Goal: Transaction & Acquisition: Purchase product/service

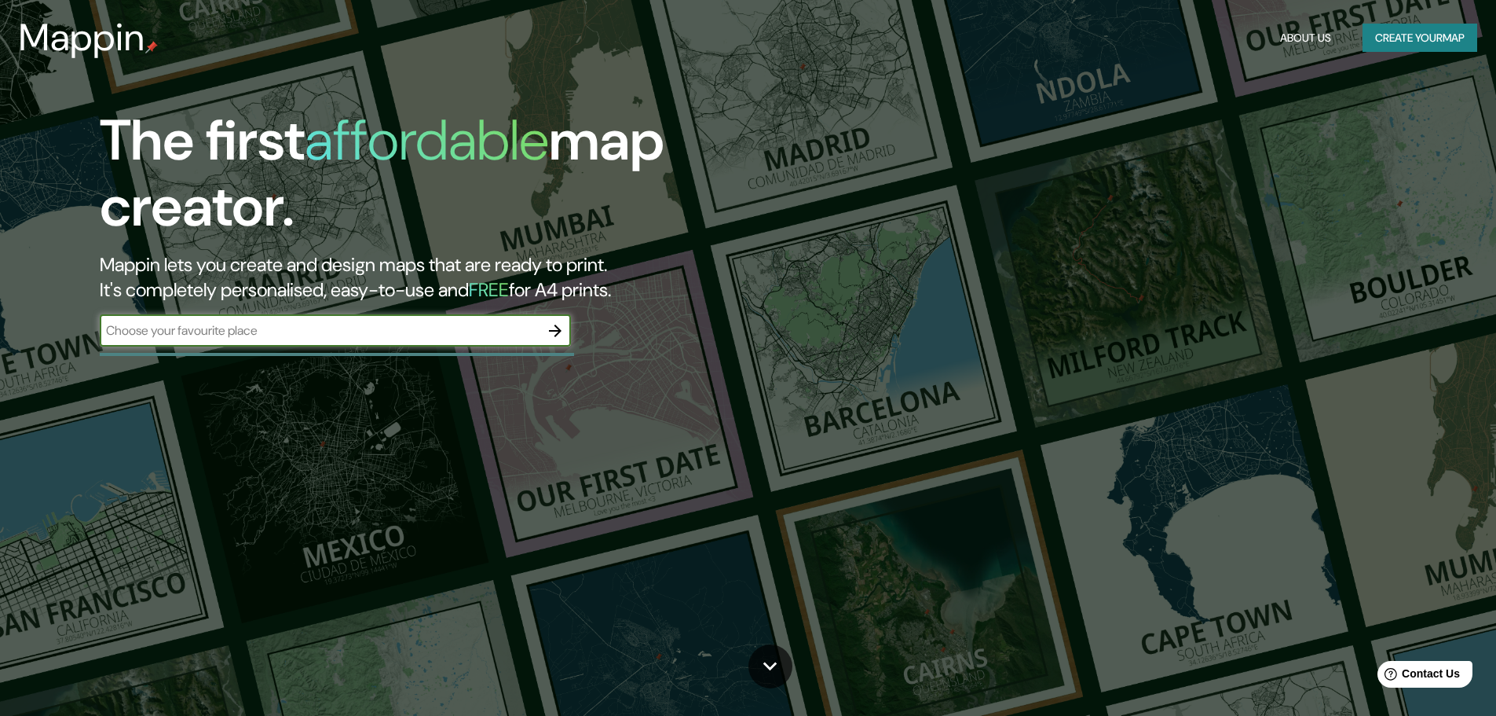
click at [1381, 46] on button "Create your map" at bounding box center [1420, 38] width 115 height 29
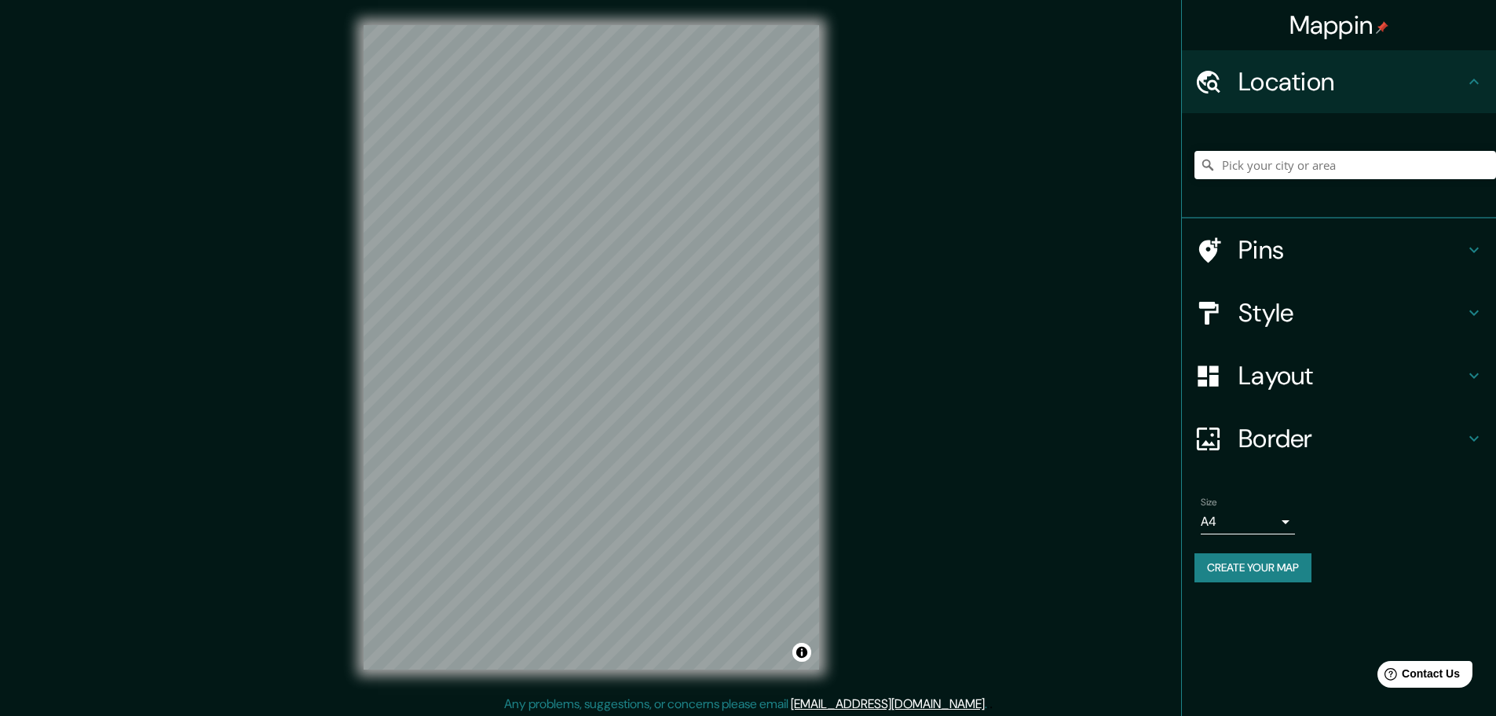
click at [689, 715] on html "Mappin Location Pins Style Layout Border Choose a border. Hint : you can make l…" at bounding box center [748, 358] width 1496 height 716
click at [690, 676] on div "© Mapbox © OpenStreetMap Improve this map" at bounding box center [592, 347] width 506 height 694
click at [1318, 177] on input "Pick your city or area" at bounding box center [1346, 165] width 302 height 28
click at [1338, 161] on input "Pick your city or area" at bounding box center [1346, 165] width 302 height 28
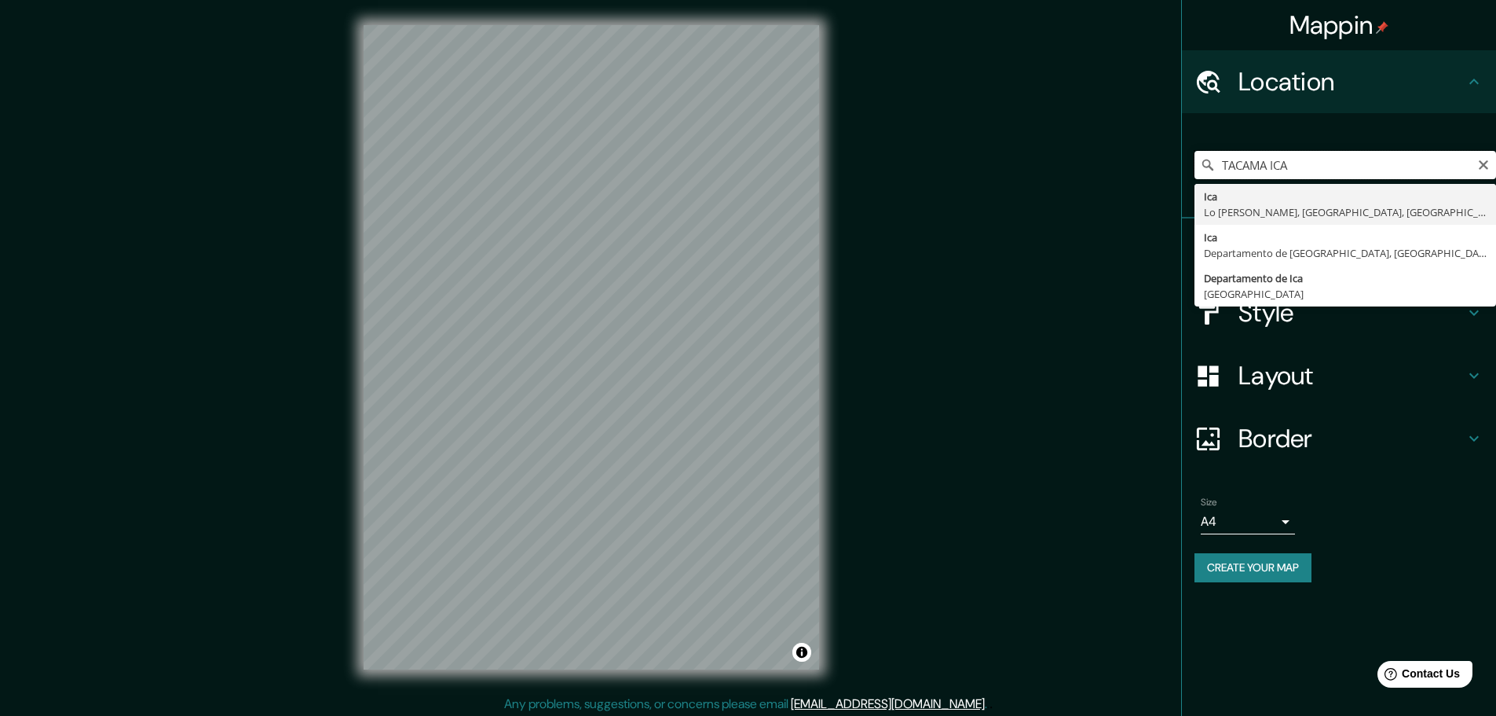
type input "TACAMA ICA"
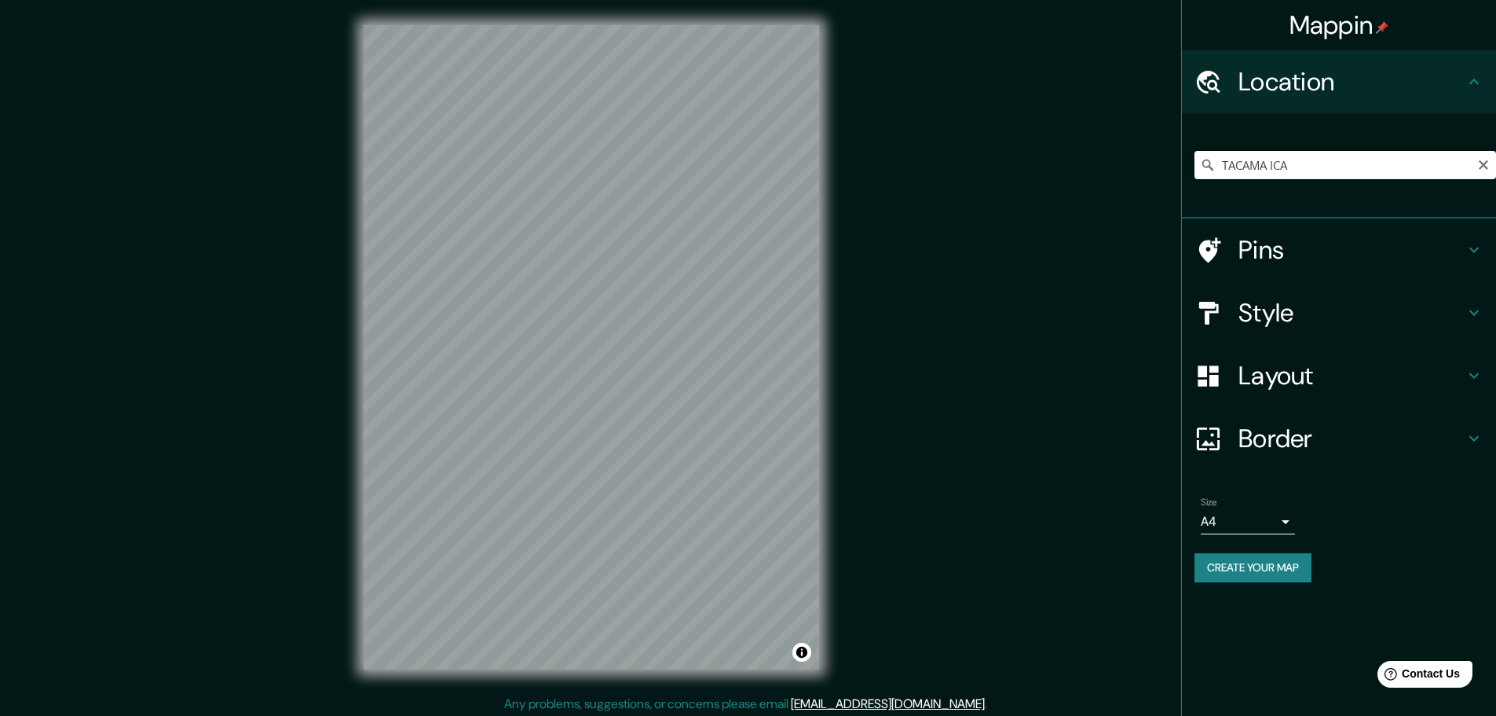
click at [1321, 302] on h4 "Style" at bounding box center [1352, 312] width 226 height 31
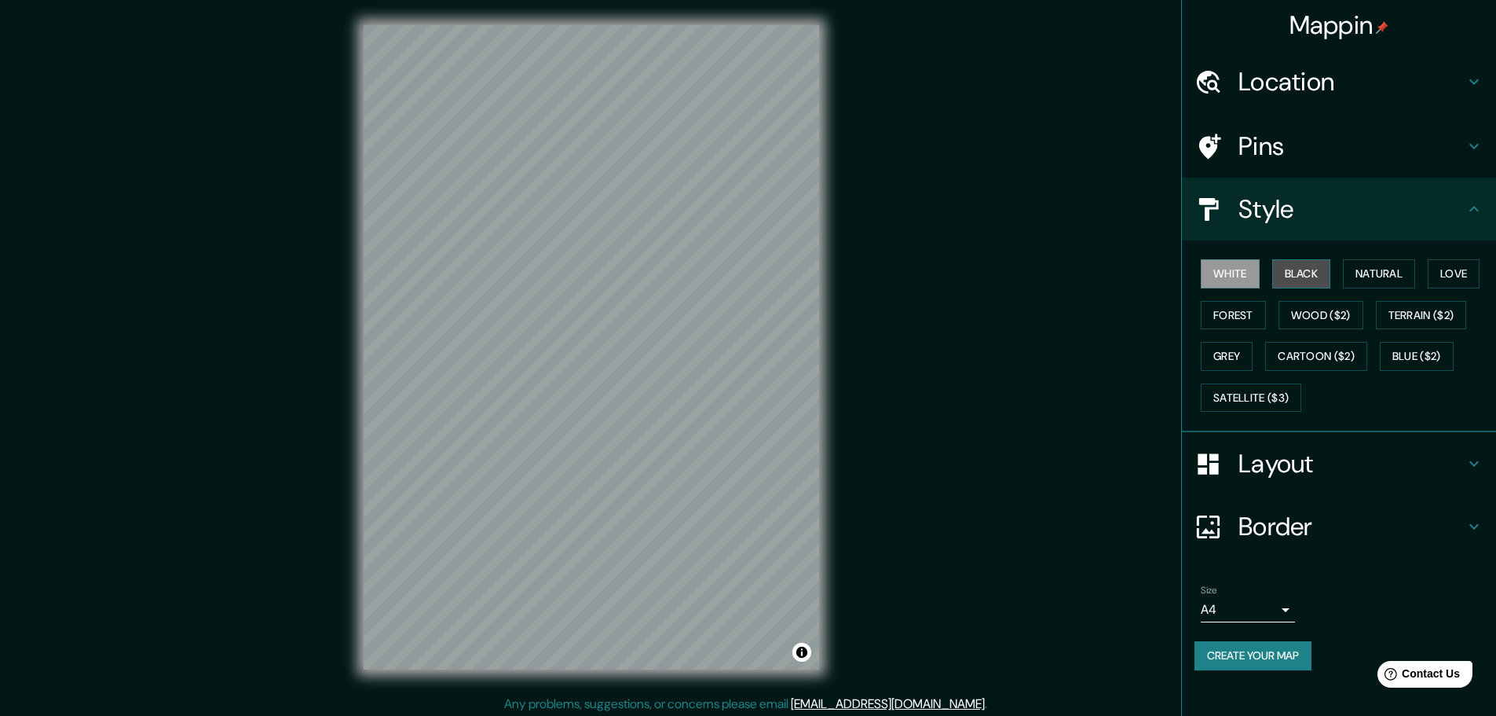
click at [1307, 270] on button "Black" at bounding box center [1301, 273] width 59 height 29
click at [822, 653] on div "© Mapbox © OpenStreetMap Improve this map" at bounding box center [592, 347] width 506 height 694
click at [1379, 274] on button "Natural" at bounding box center [1379, 273] width 72 height 29
click at [1456, 276] on button "Love" at bounding box center [1454, 273] width 52 height 29
click at [1367, 144] on h4 "Pins" at bounding box center [1352, 145] width 226 height 31
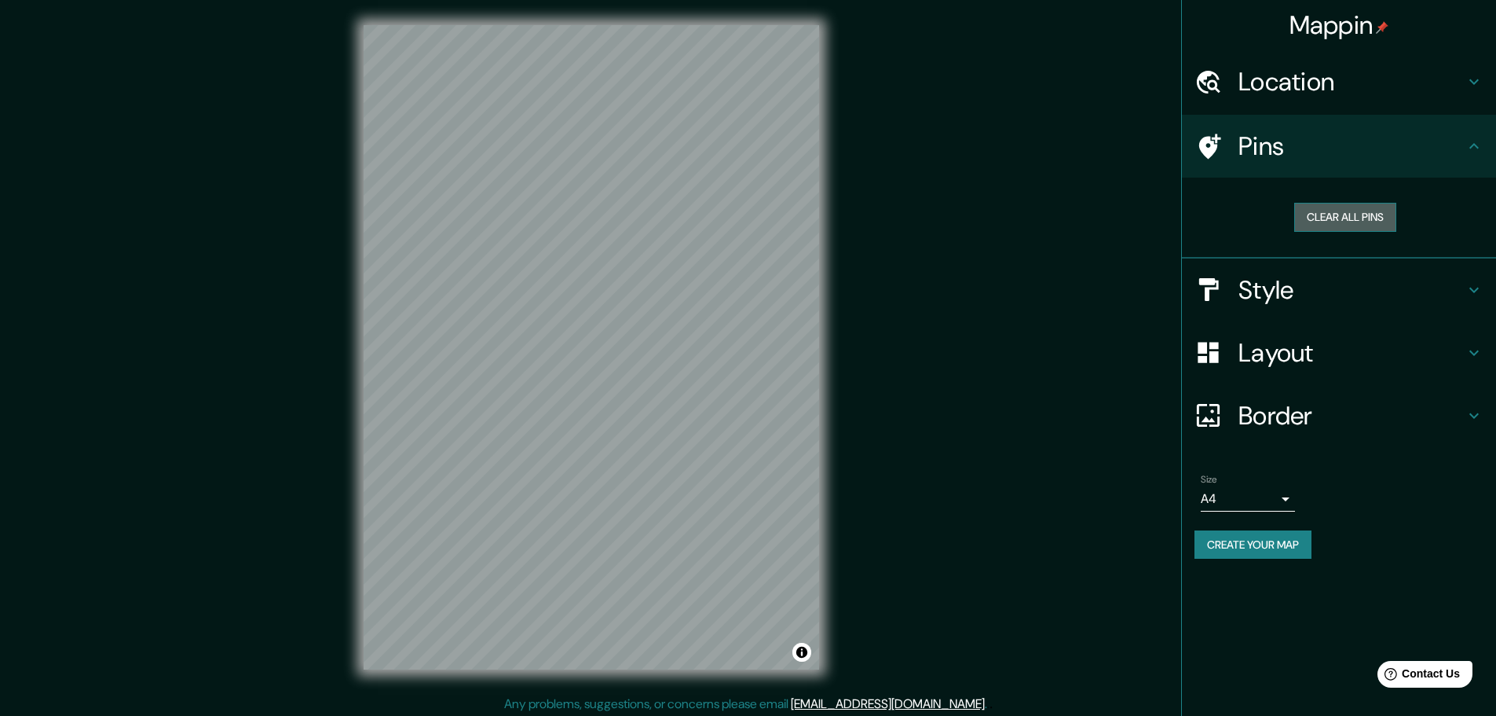
click at [1364, 225] on button "Clear all pins" at bounding box center [1345, 217] width 102 height 29
click at [1275, 348] on h4 "Layout" at bounding box center [1352, 352] width 226 height 31
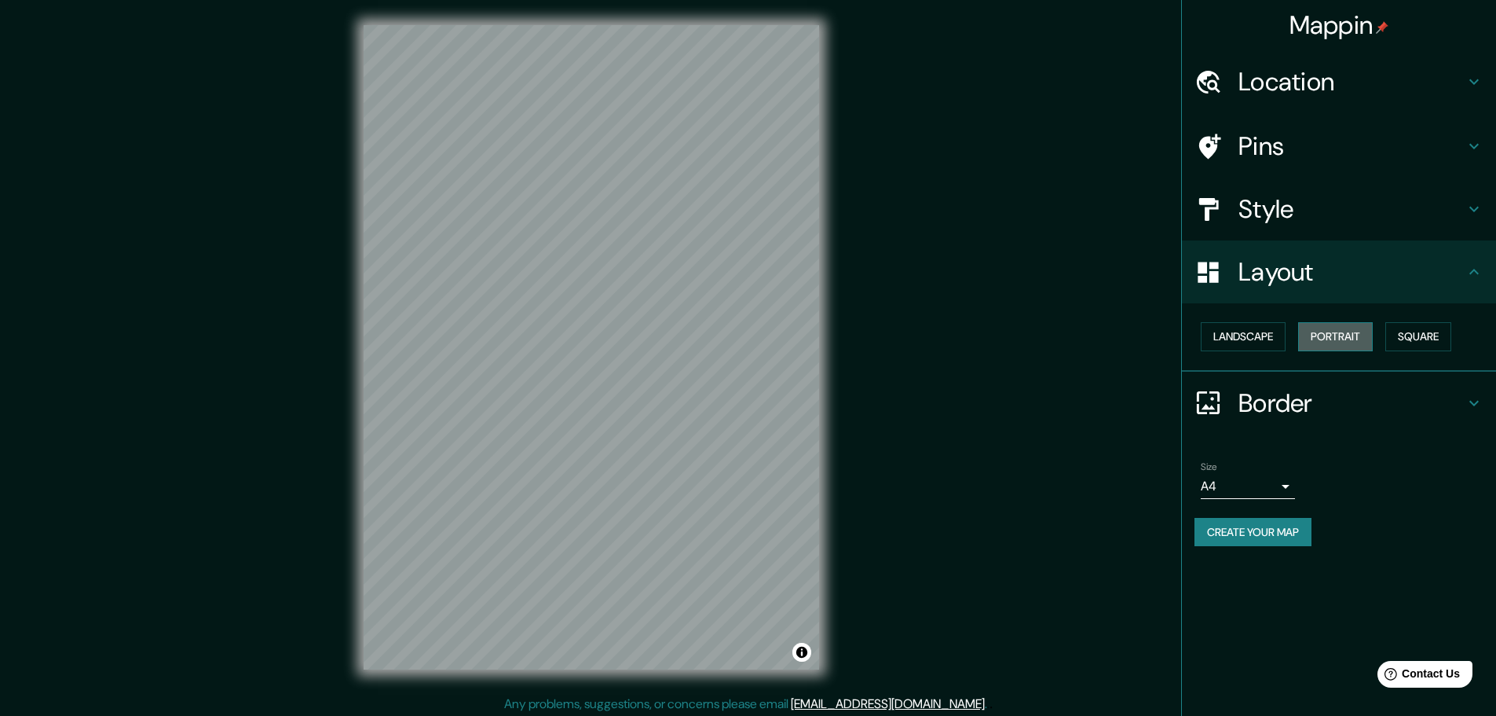
click at [1331, 342] on button "Portrait" at bounding box center [1335, 336] width 75 height 29
click at [1239, 337] on button "Landscape" at bounding box center [1243, 336] width 85 height 29
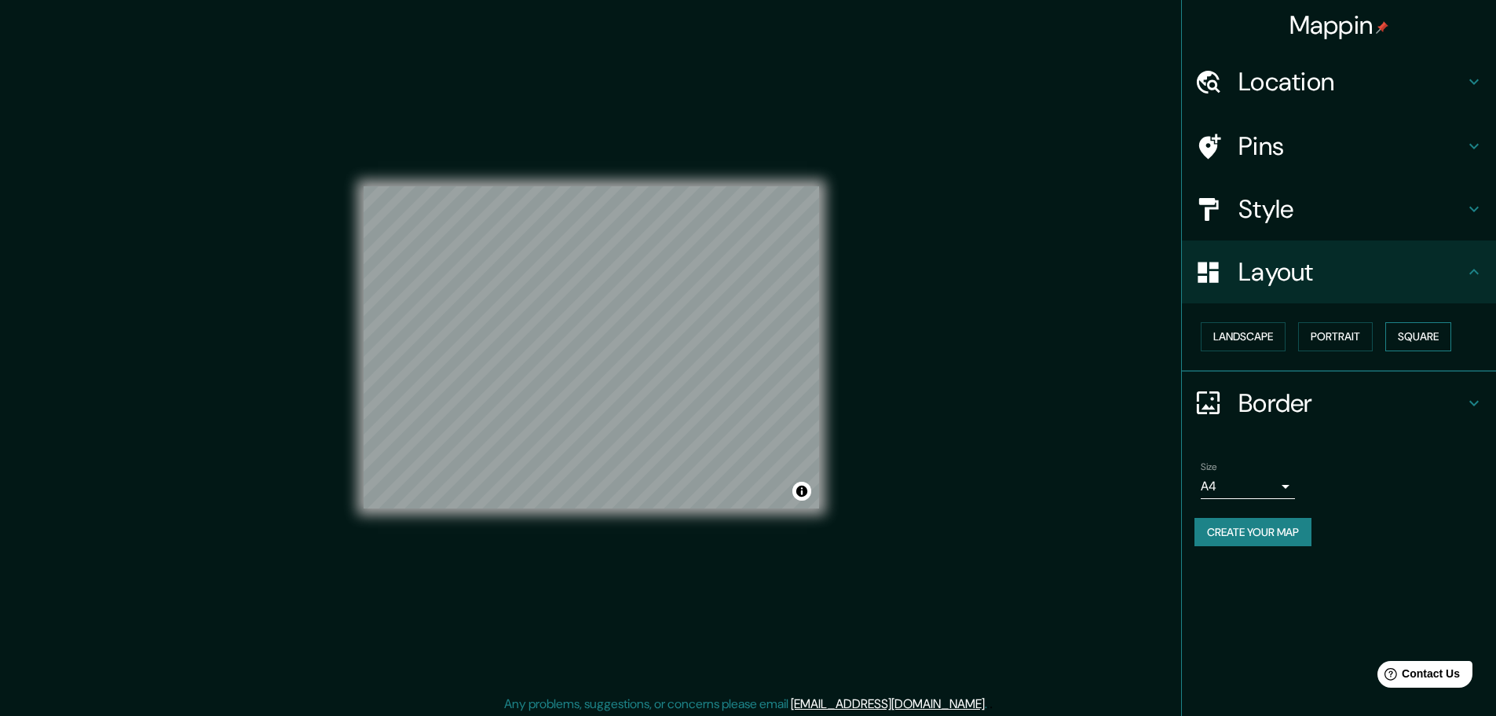
click at [1415, 334] on button "Square" at bounding box center [1419, 336] width 66 height 29
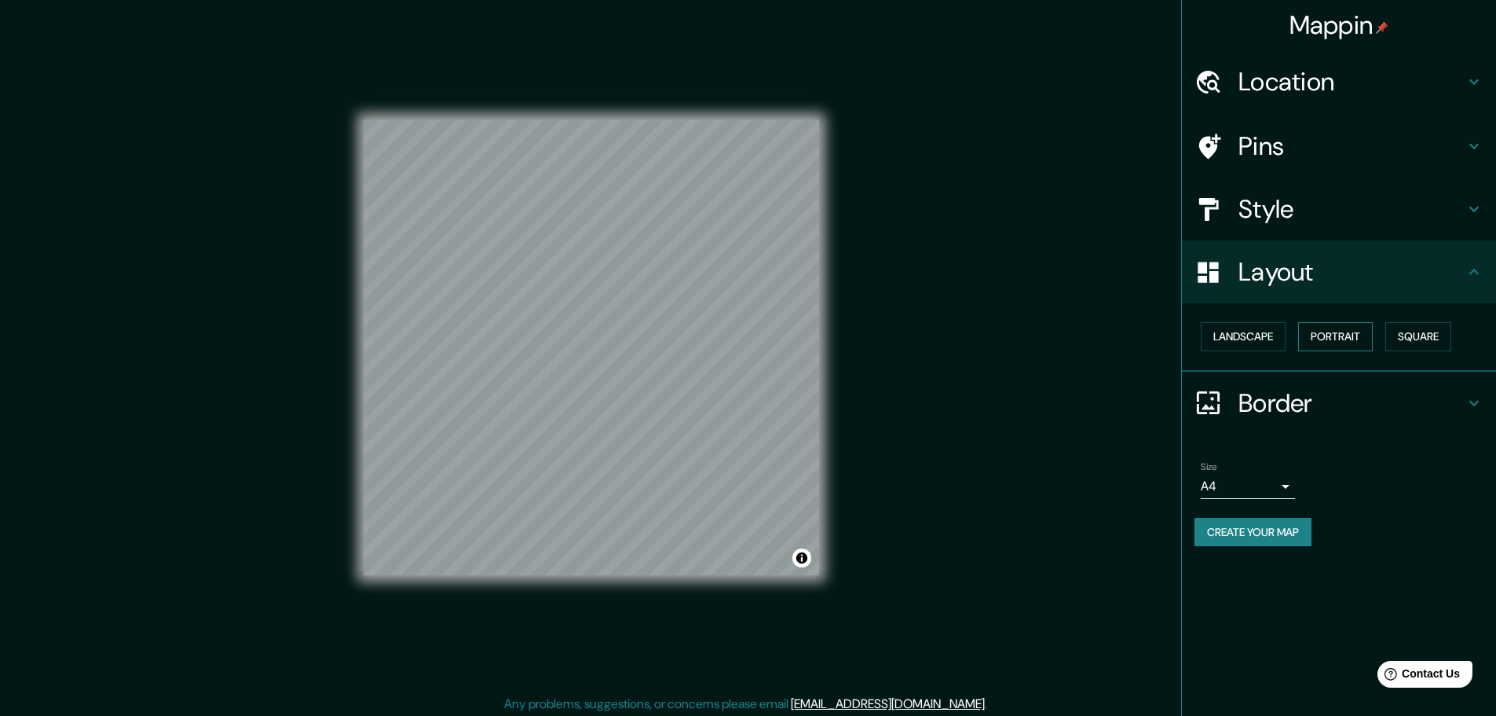
click at [1326, 335] on button "Portrait" at bounding box center [1335, 336] width 75 height 29
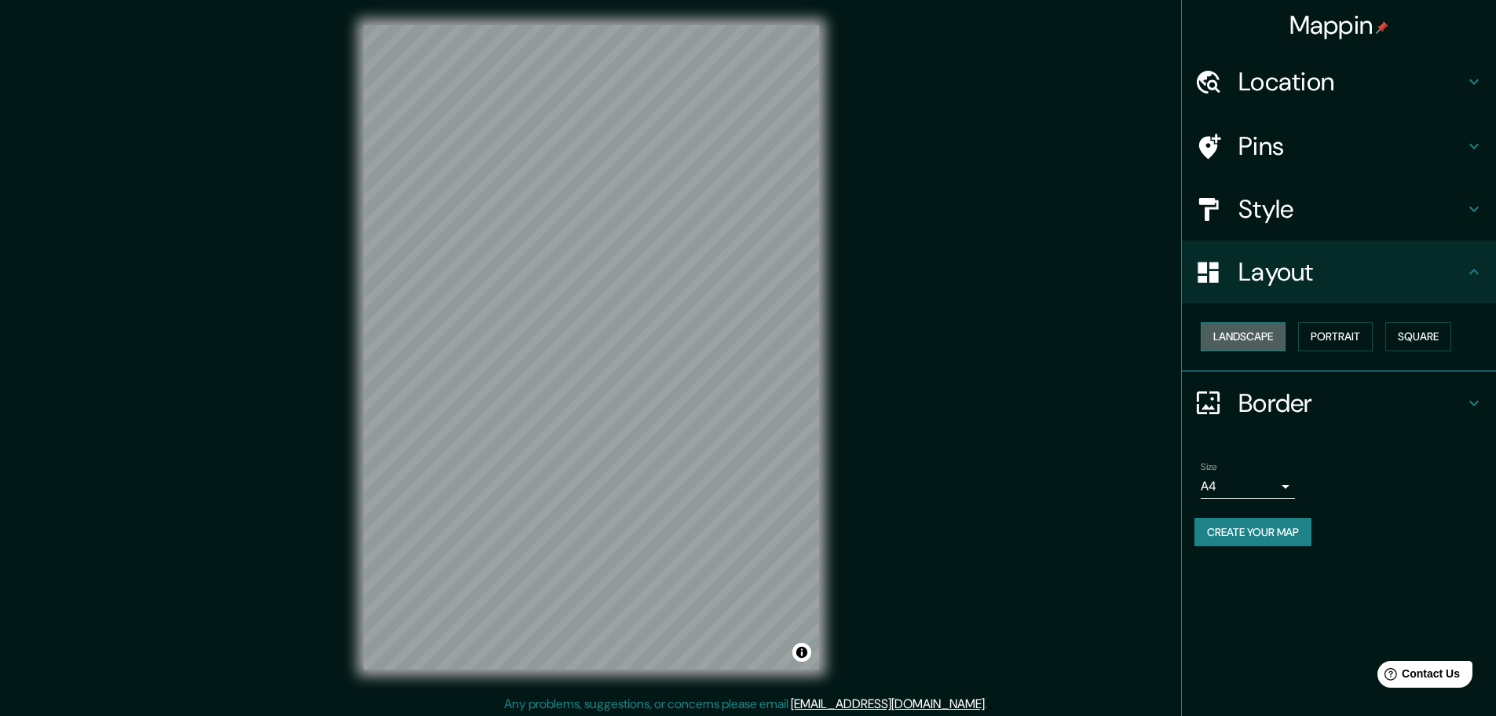
click at [1253, 336] on button "Landscape" at bounding box center [1243, 336] width 85 height 29
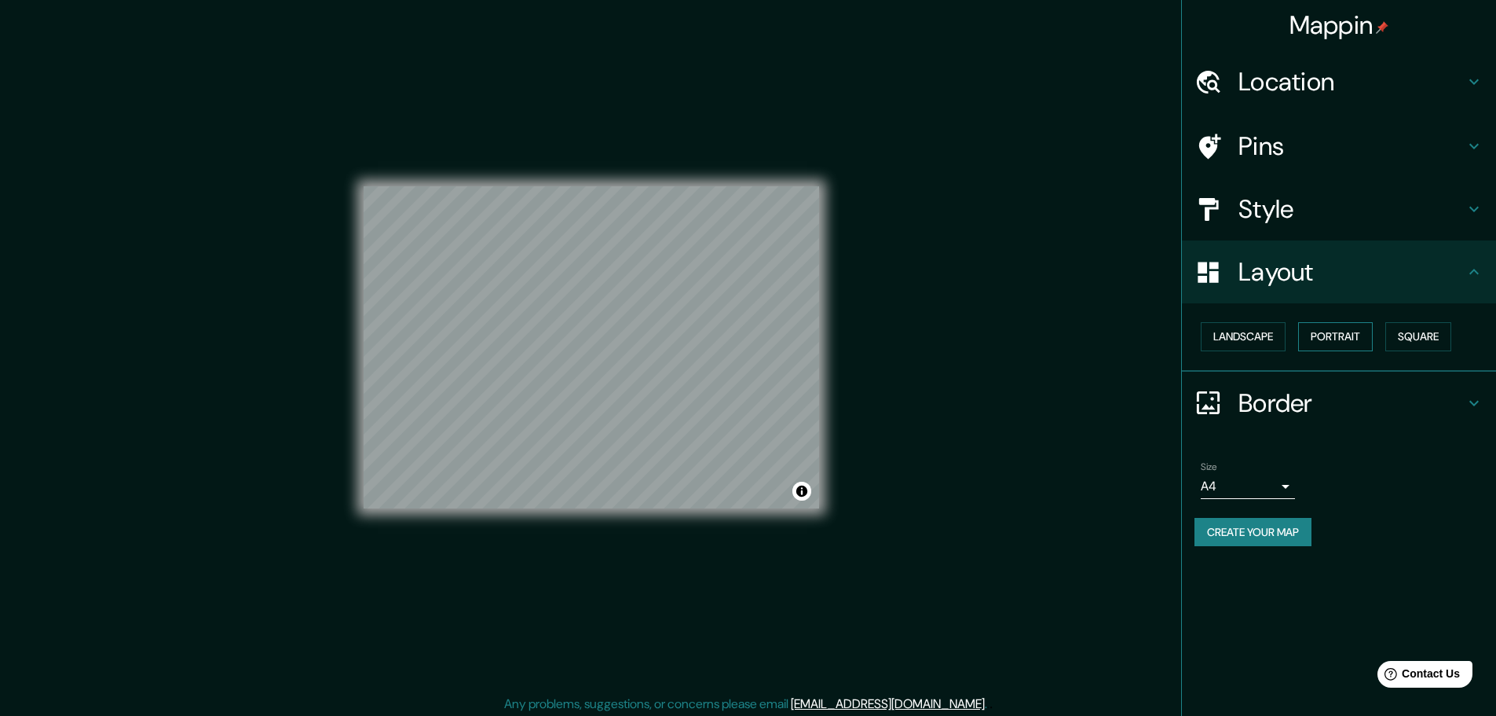
click at [1342, 339] on button "Portrait" at bounding box center [1335, 336] width 75 height 29
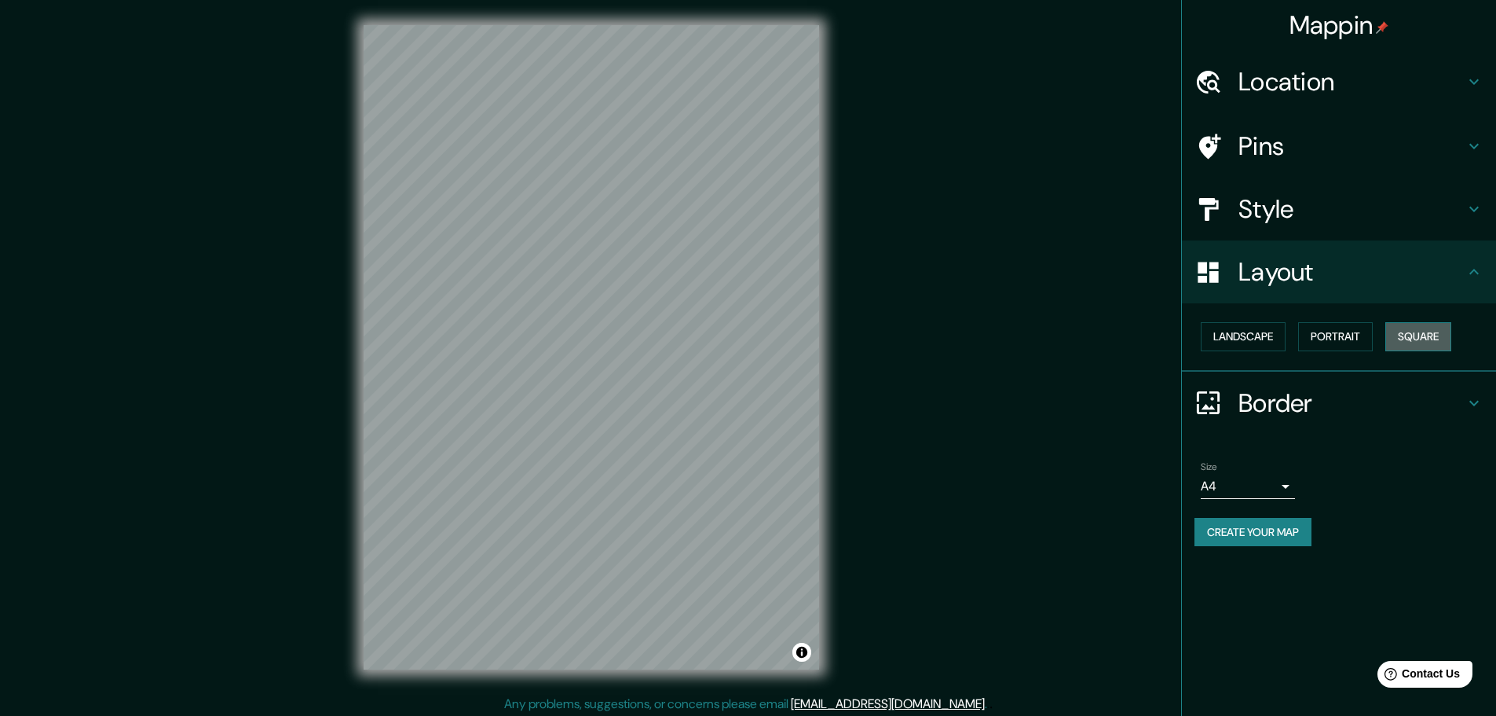
click at [1438, 336] on button "Square" at bounding box center [1419, 336] width 66 height 29
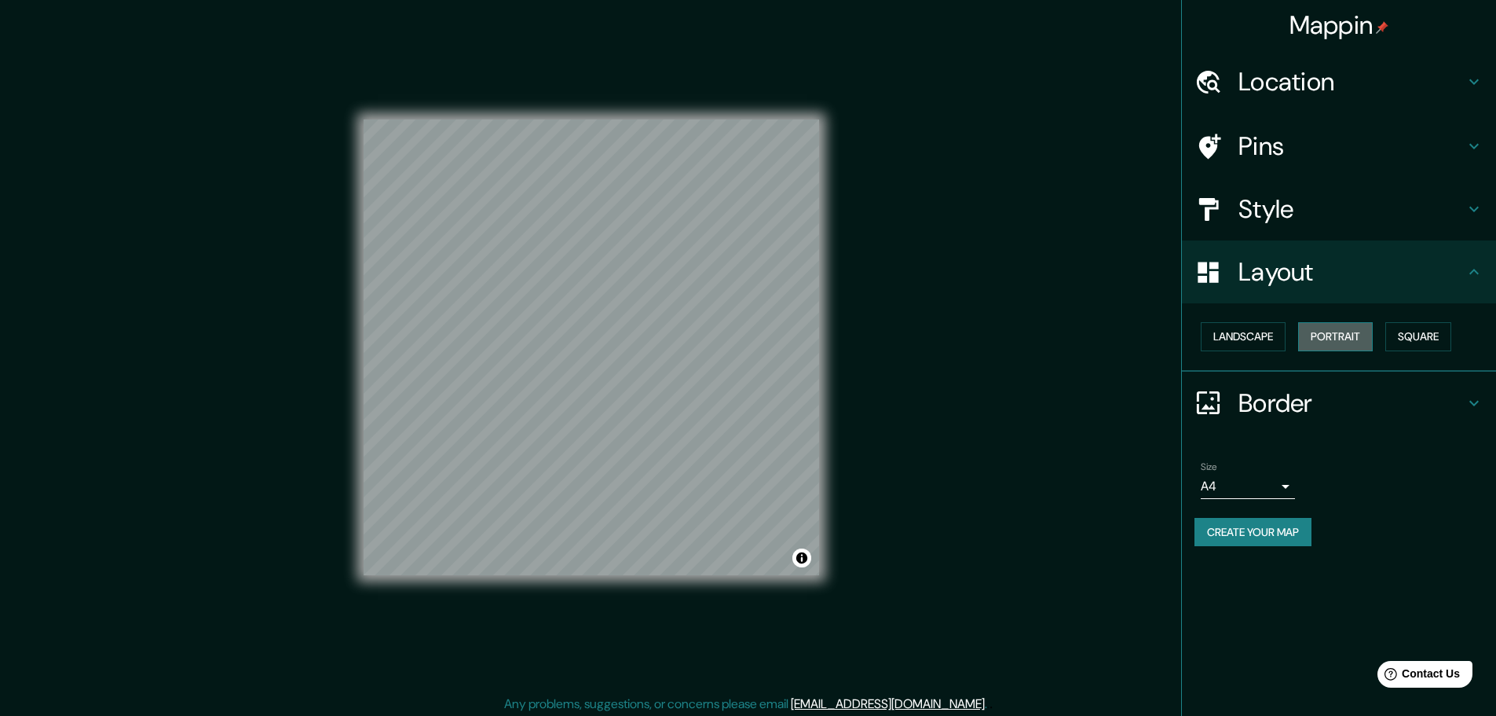
click at [1319, 337] on button "Portrait" at bounding box center [1335, 336] width 75 height 29
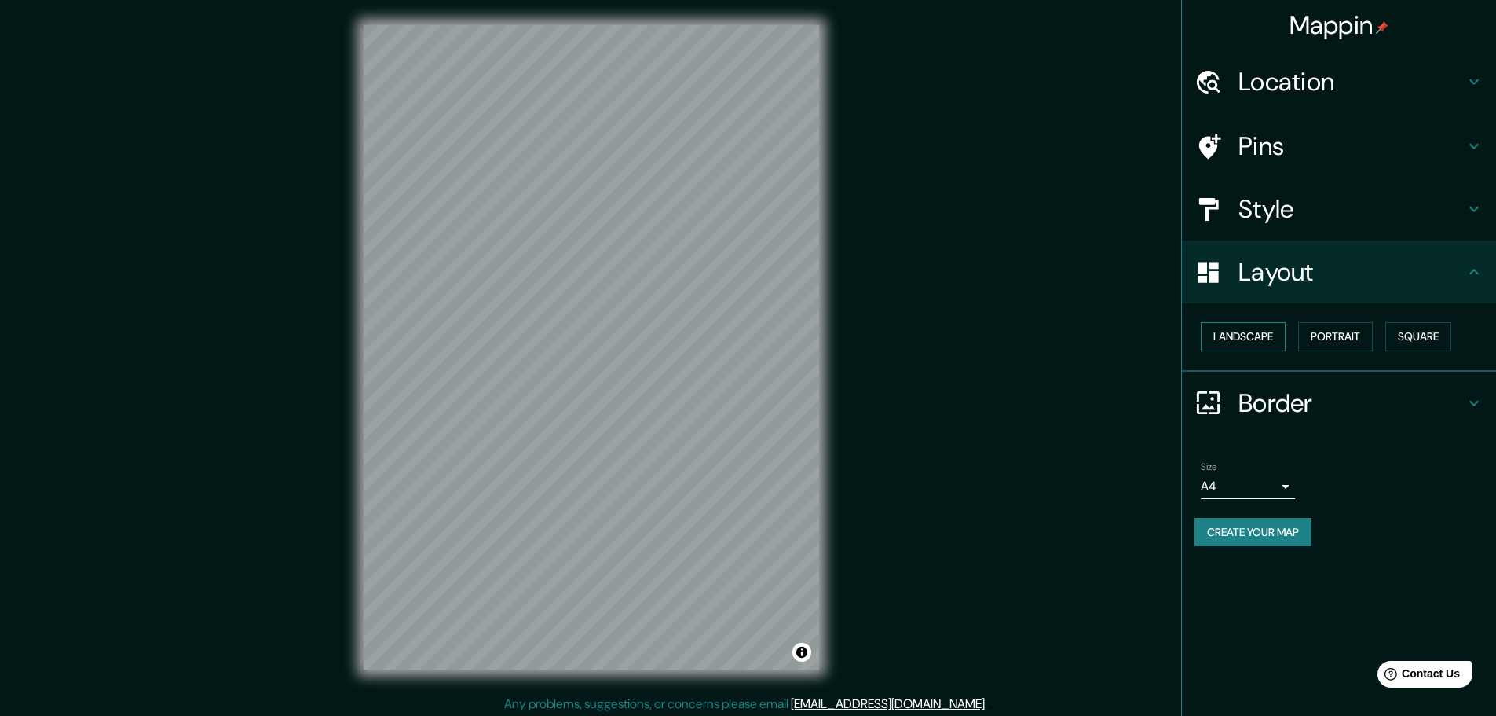
click at [1246, 337] on button "Landscape" at bounding box center [1243, 336] width 85 height 29
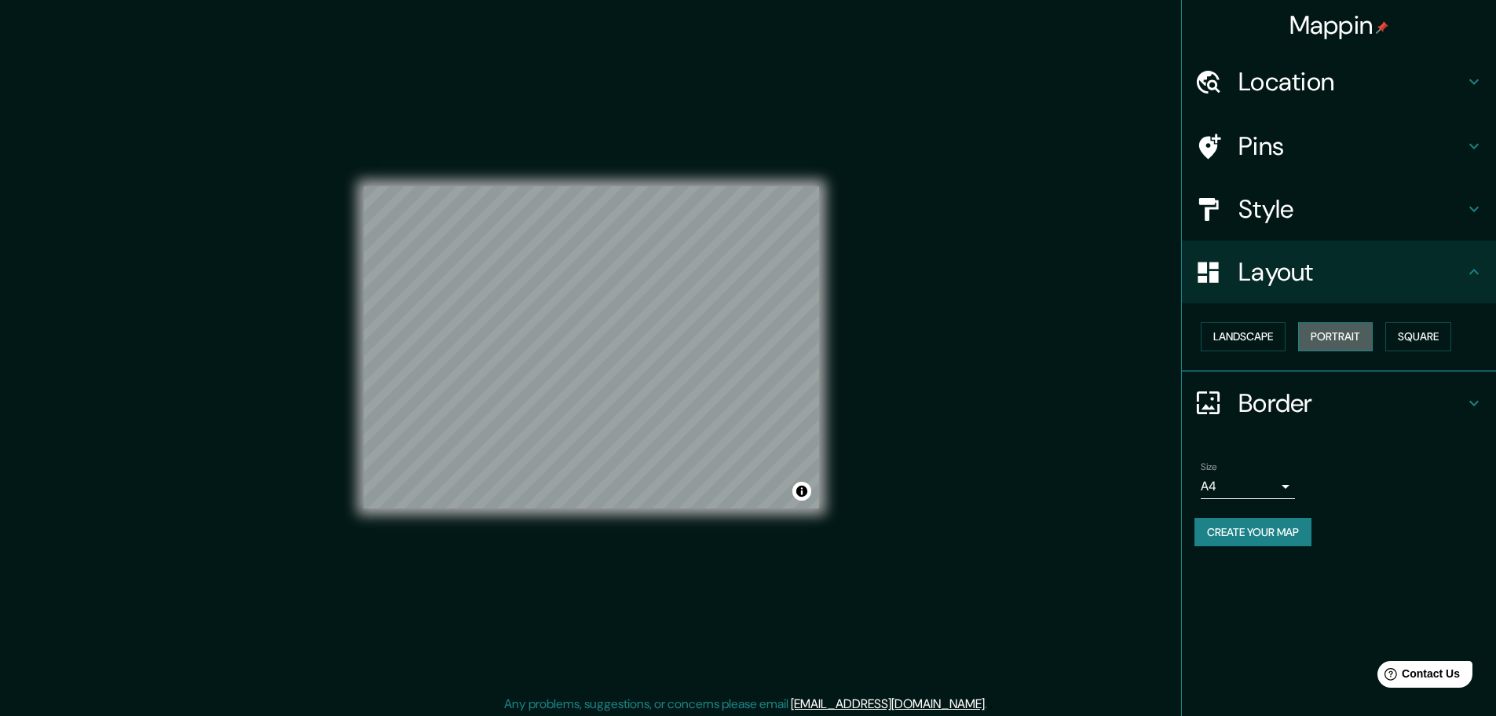
click at [1353, 338] on button "Portrait" at bounding box center [1335, 336] width 75 height 29
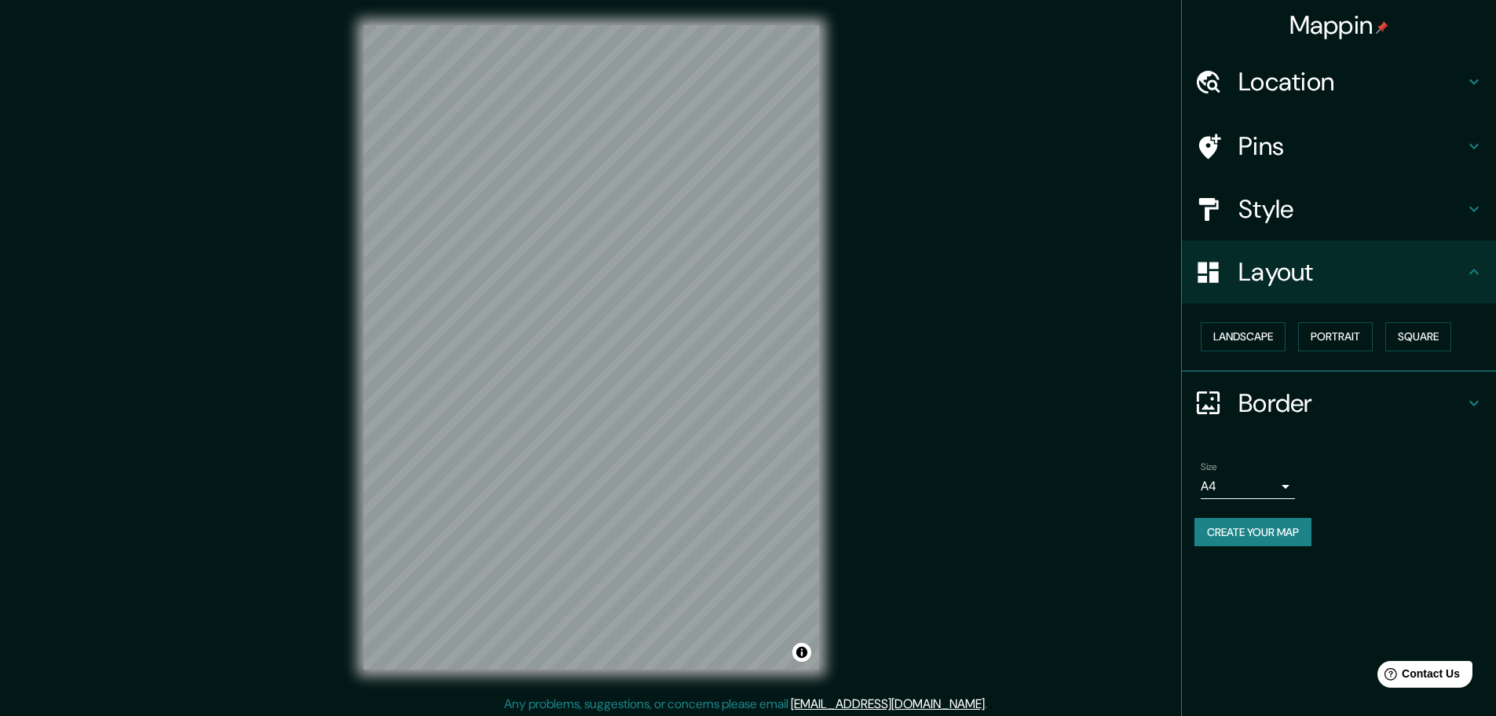
click at [1272, 477] on body "Mappin Location TACAMA ICA Ica Lo Prado, Región Metropolitana de Santiago 89800…" at bounding box center [748, 358] width 1496 height 716
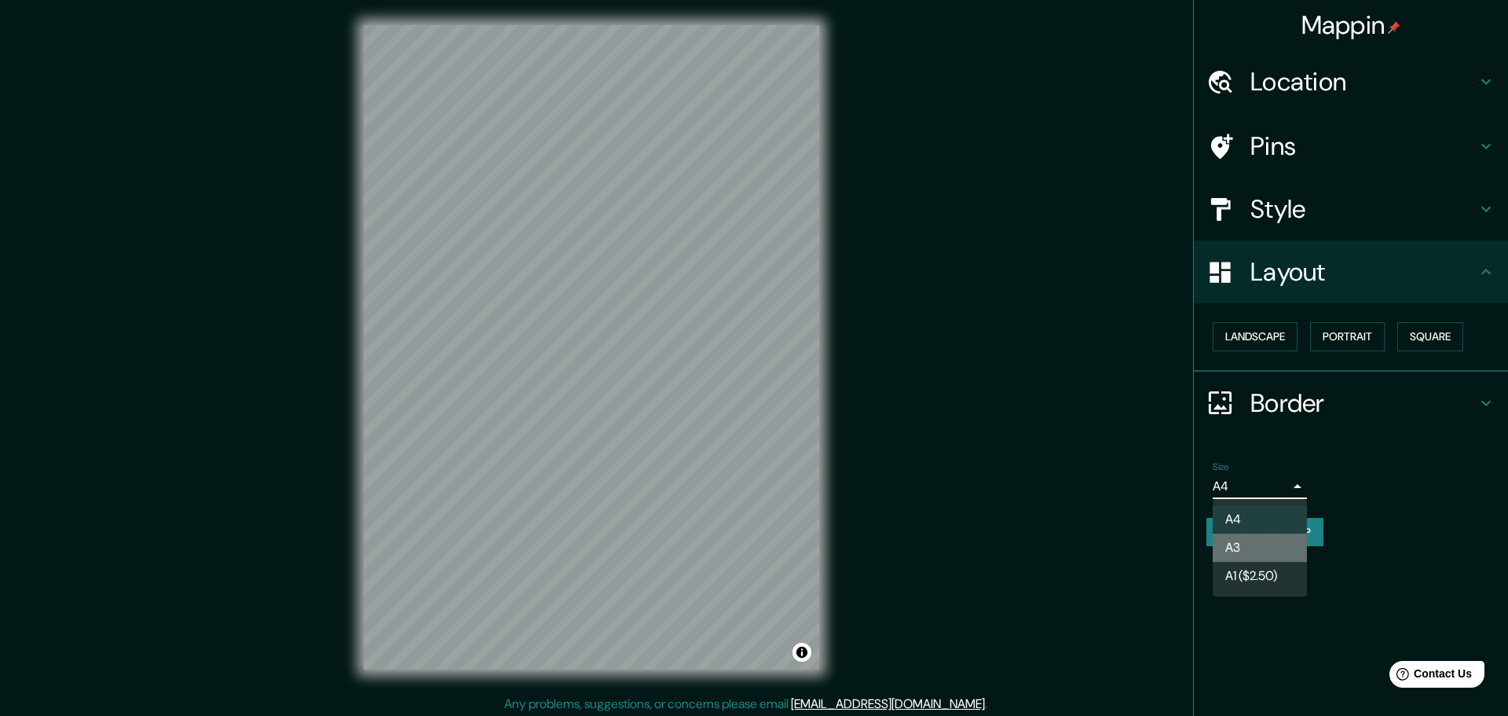
click at [1274, 551] on li "A3" at bounding box center [1260, 547] width 94 height 28
type input "a4"
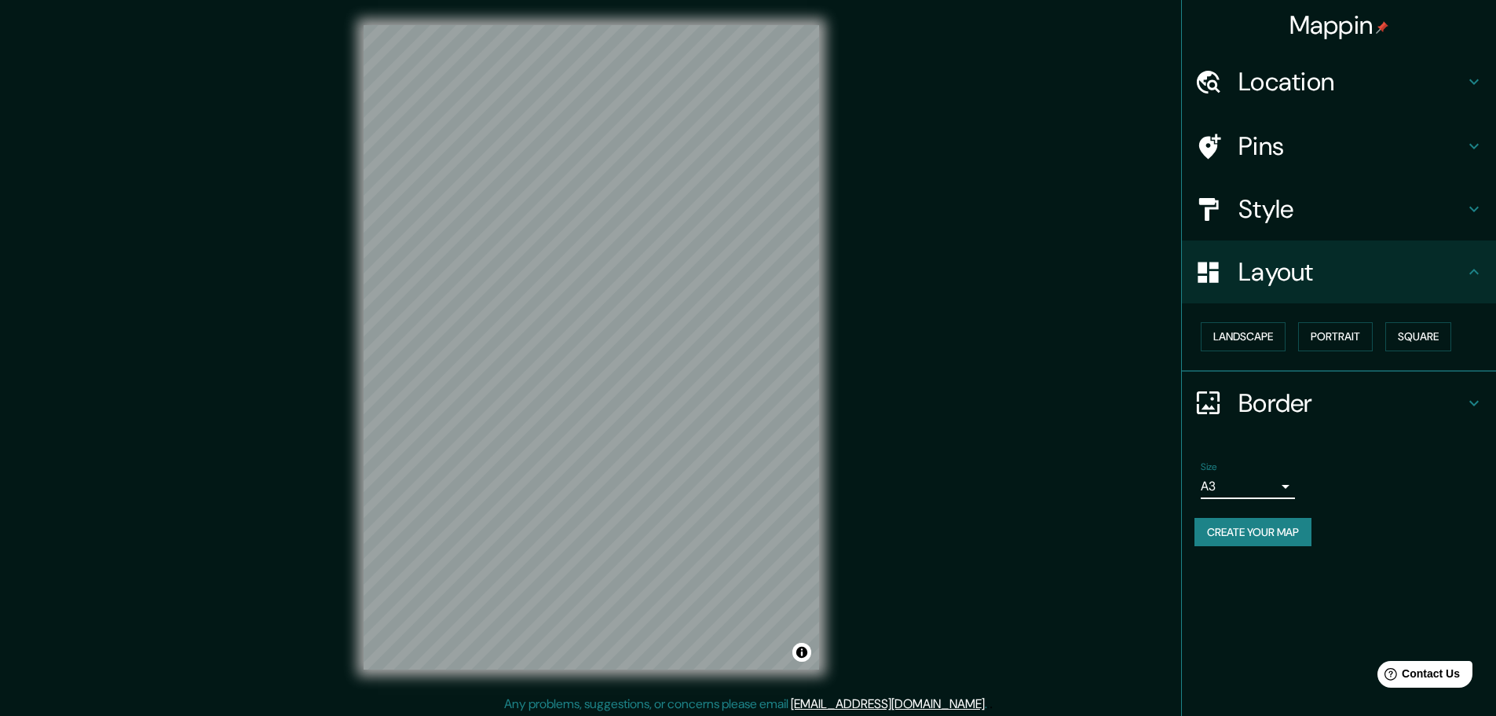
click at [1297, 537] on button "Create your map" at bounding box center [1253, 532] width 117 height 29
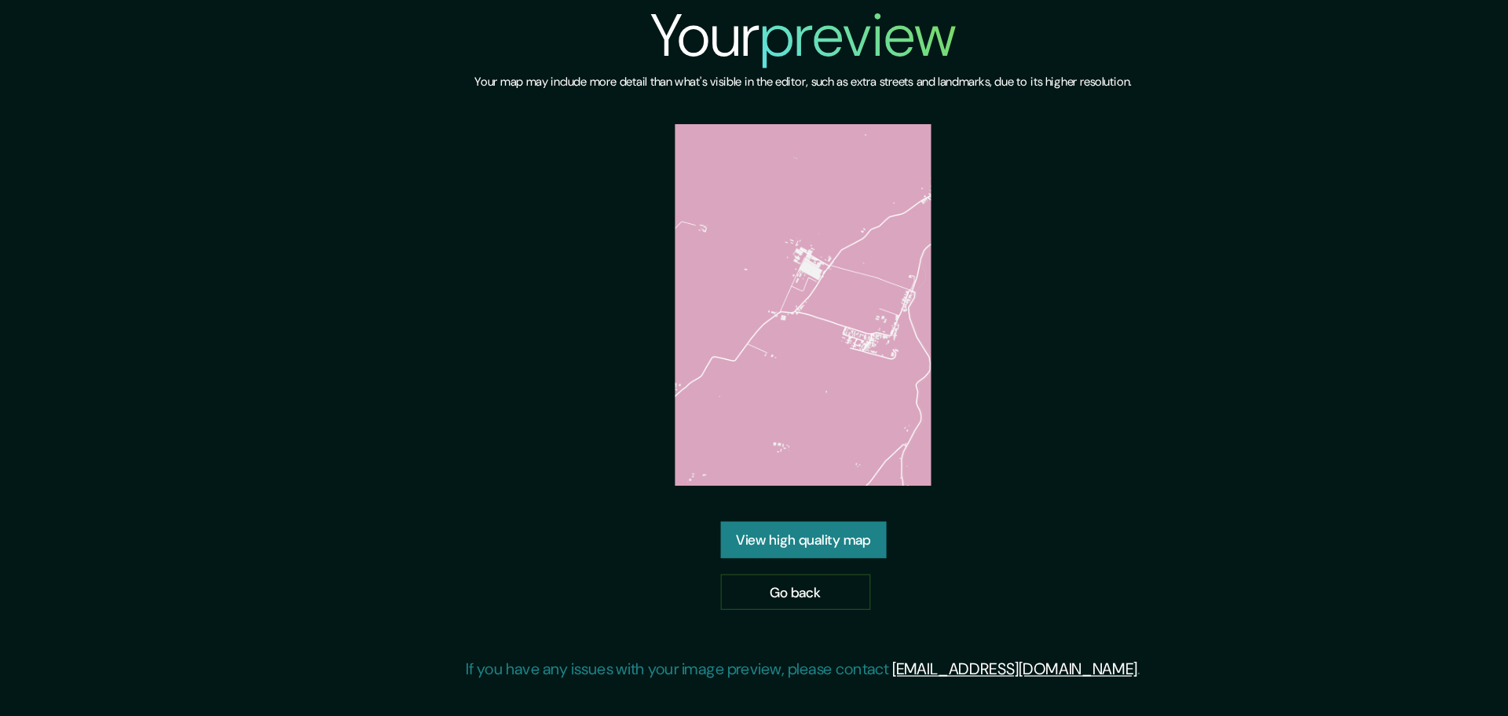
click at [783, 226] on img at bounding box center [754, 241] width 203 height 286
click at [780, 433] on link "View high quality map" at bounding box center [754, 426] width 131 height 29
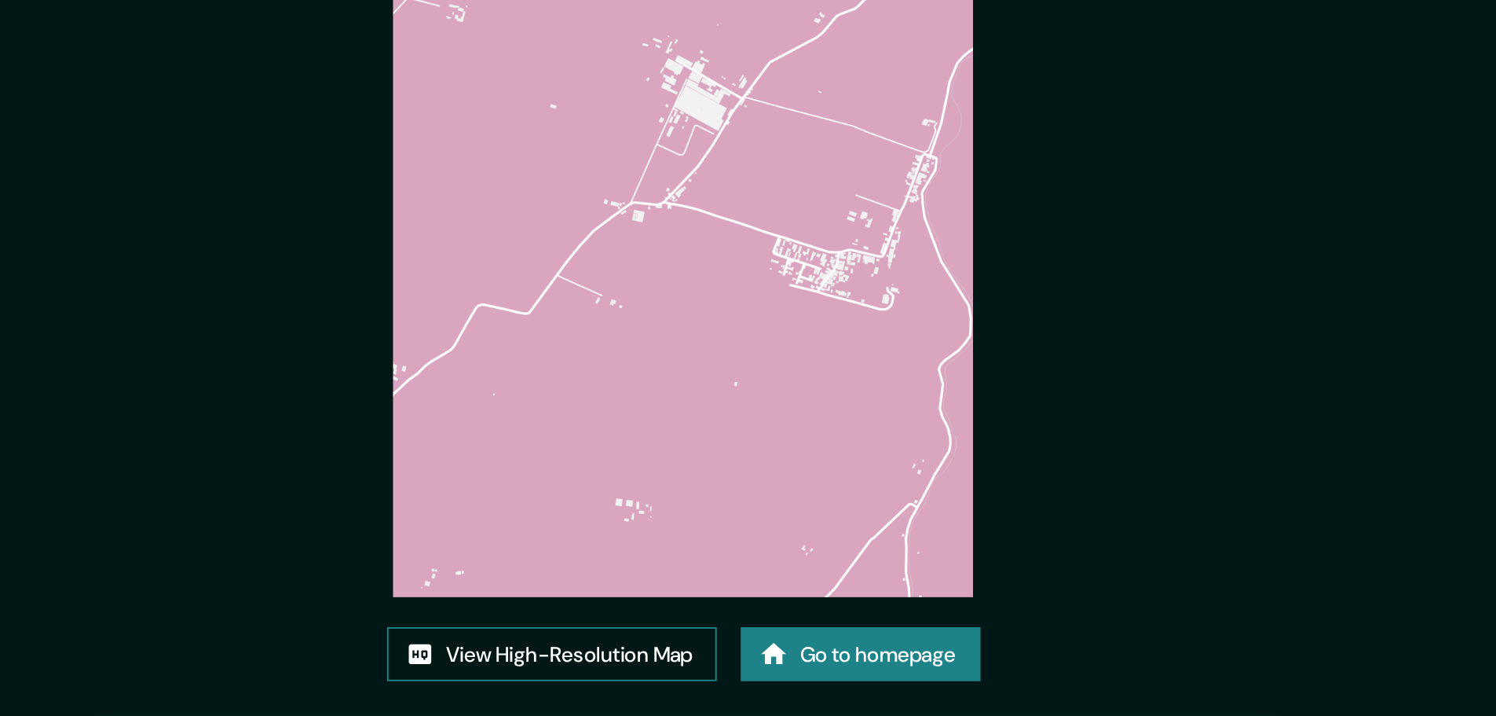
click at [705, 528] on link "View High-Resolution Map" at bounding box center [679, 528] width 173 height 29
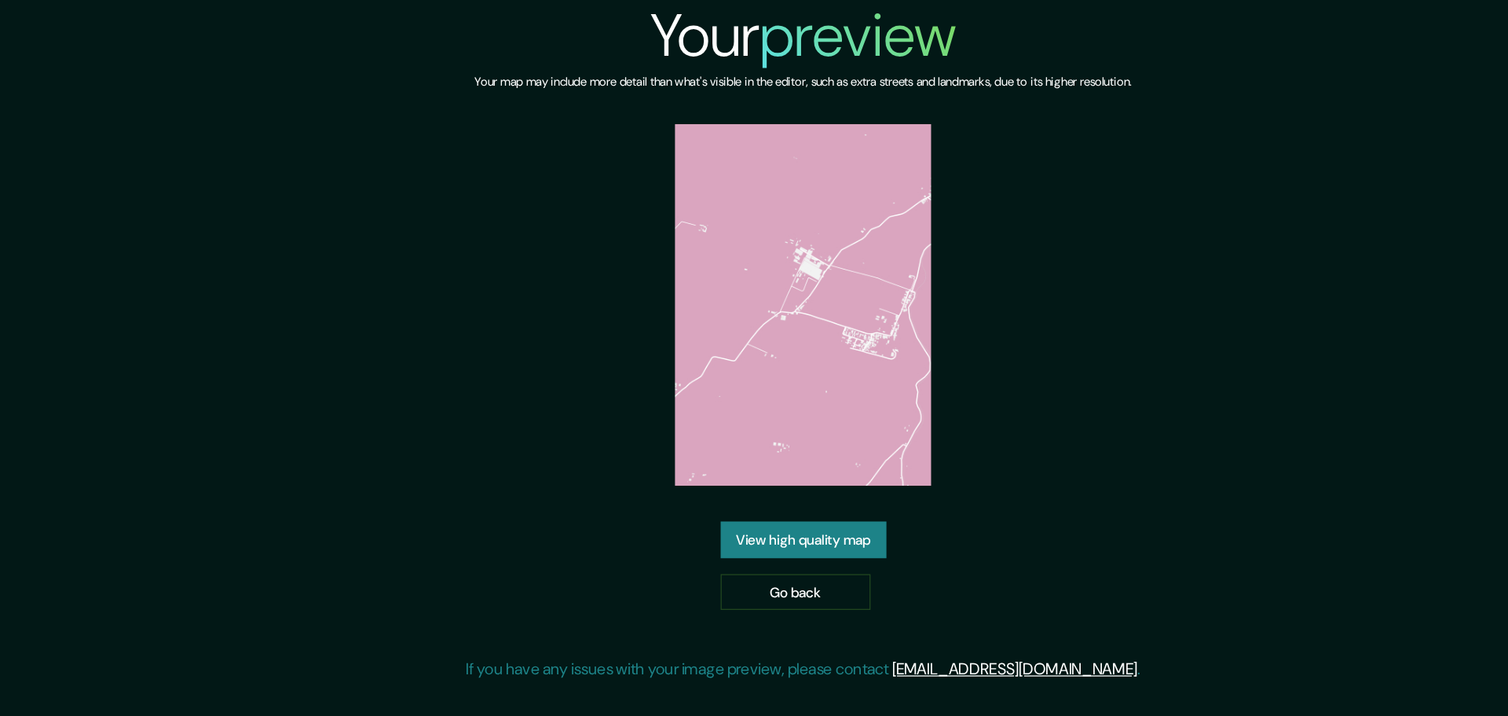
drag, startPoint x: 595, startPoint y: 56, endPoint x: 603, endPoint y: 55, distance: 8.7
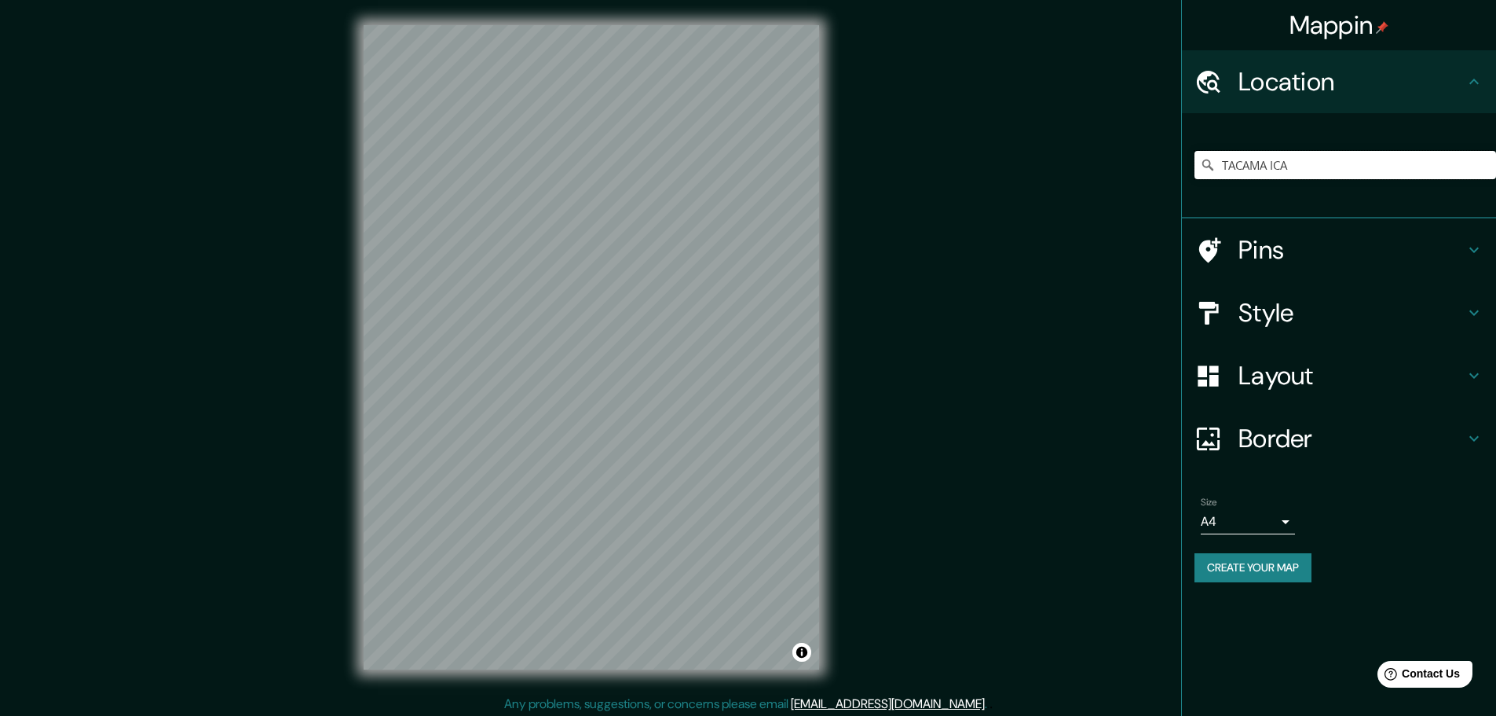
click at [1325, 171] on input "TACAMA ICA" at bounding box center [1346, 165] width 302 height 28
drag, startPoint x: 1271, startPoint y: 170, endPoint x: 1170, endPoint y: 157, distance: 102.1
click at [1097, 172] on div "Mappin Location TACAMA ICA Pins Style Layout Border Choose a border. Hint : you…" at bounding box center [748, 359] width 1496 height 719
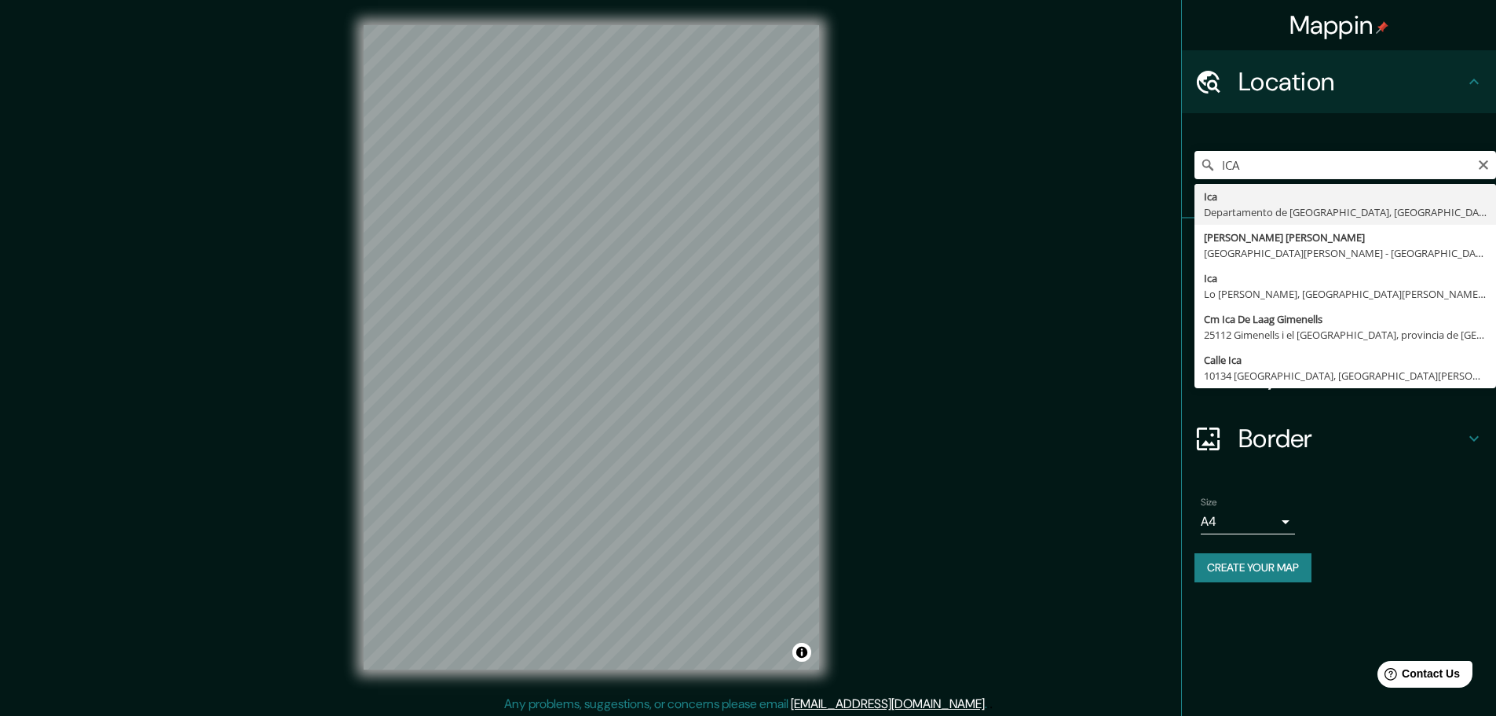
type input "Ica, [GEOGRAPHIC_DATA], [GEOGRAPHIC_DATA]"
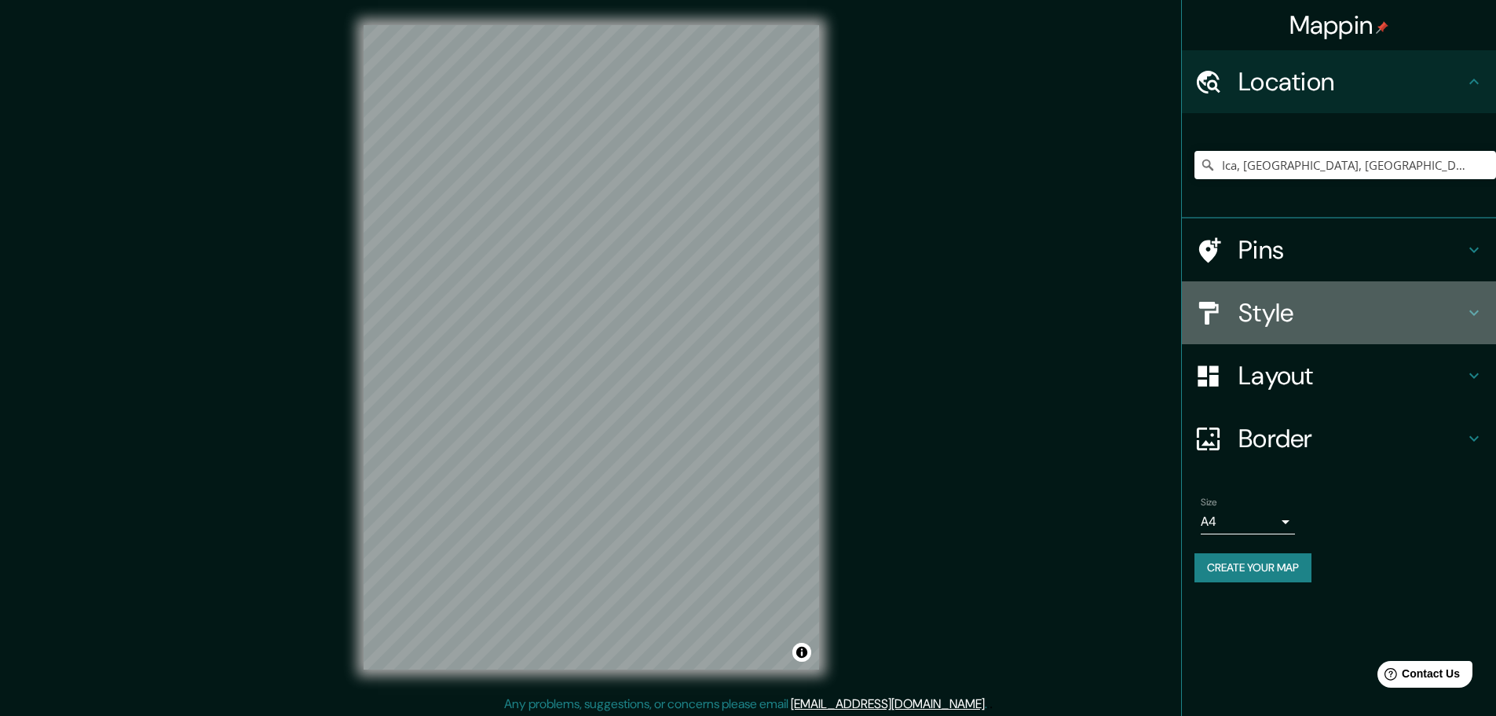
click at [1261, 317] on h4 "Style" at bounding box center [1352, 312] width 226 height 31
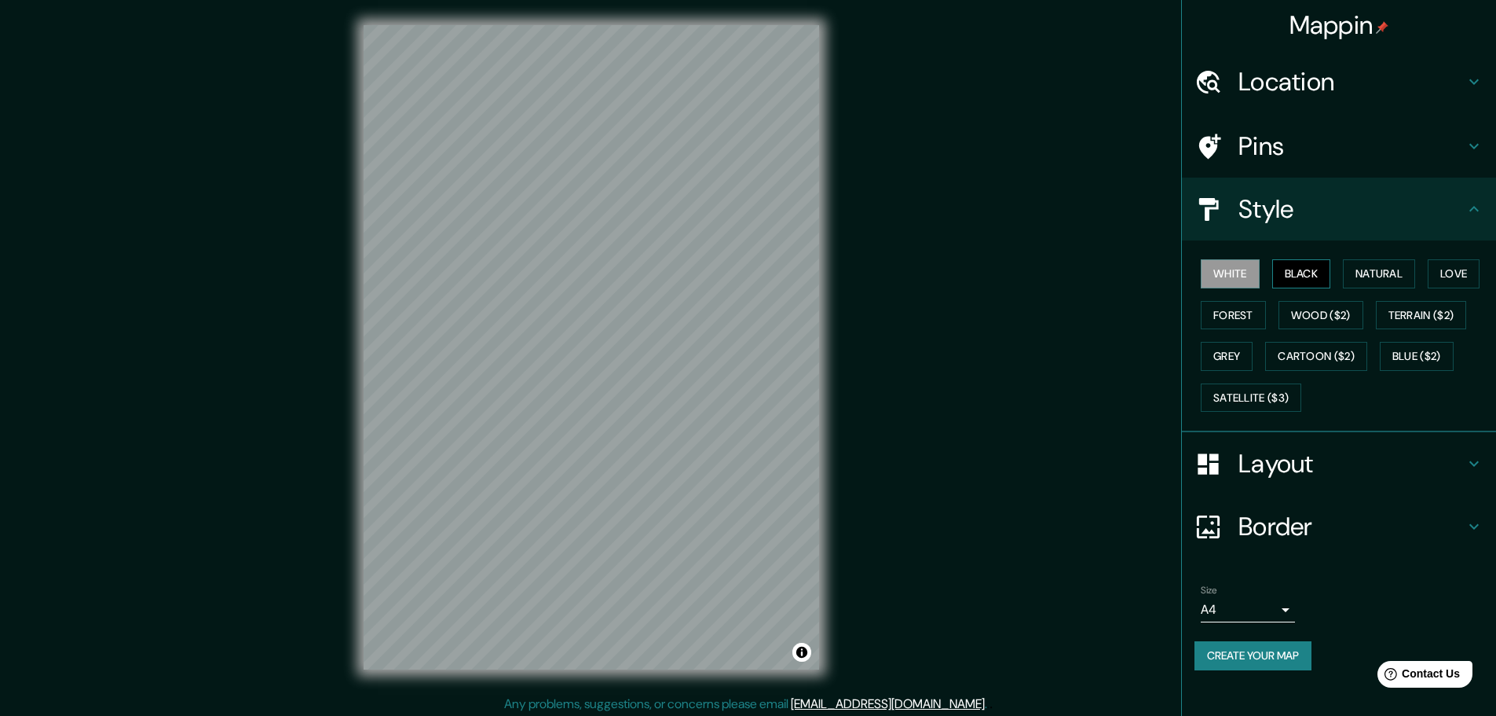
click at [1323, 278] on button "Black" at bounding box center [1301, 273] width 59 height 29
click at [1235, 605] on body "Mappin Location Ica, Departamento de Ica, Perú Pins Style White Black Natural L…" at bounding box center [748, 358] width 1496 height 716
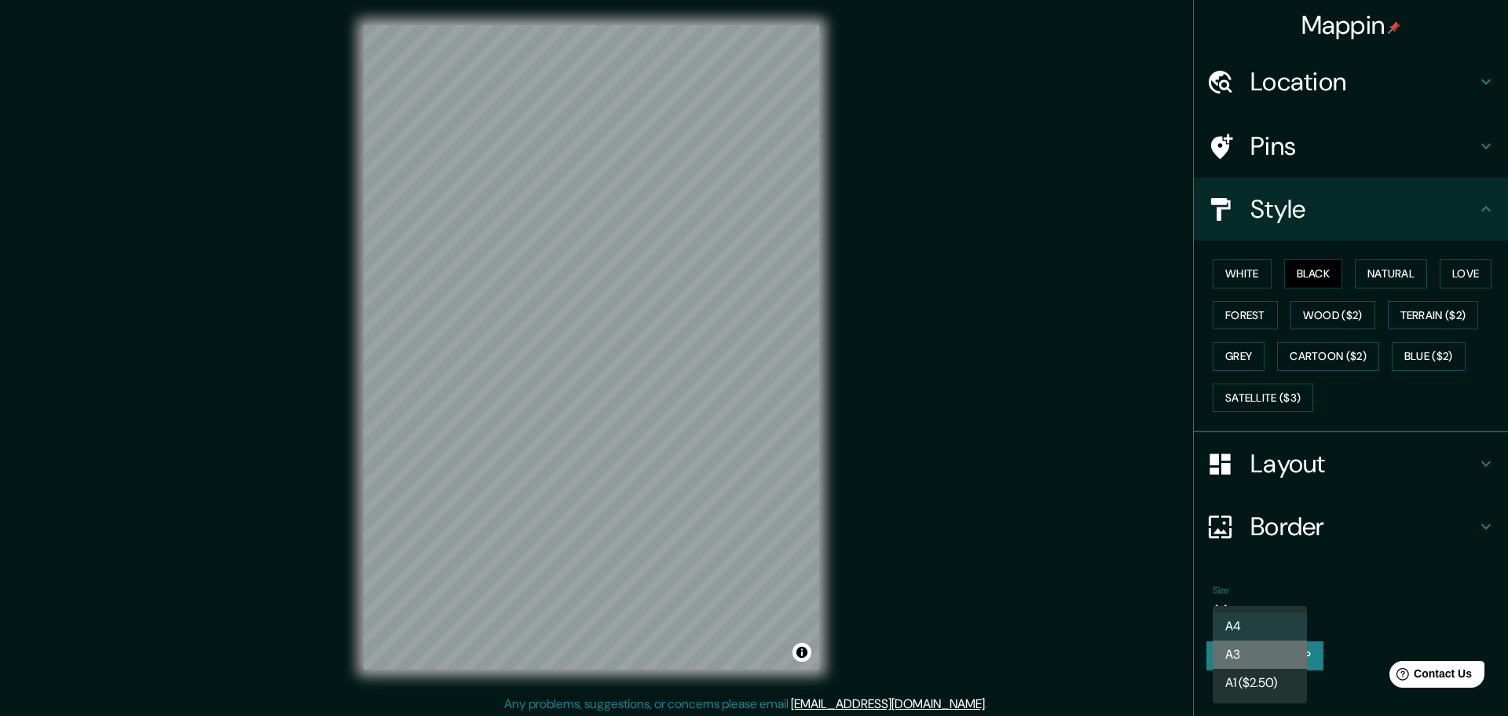
click at [1250, 656] on li "A3" at bounding box center [1260, 654] width 94 height 28
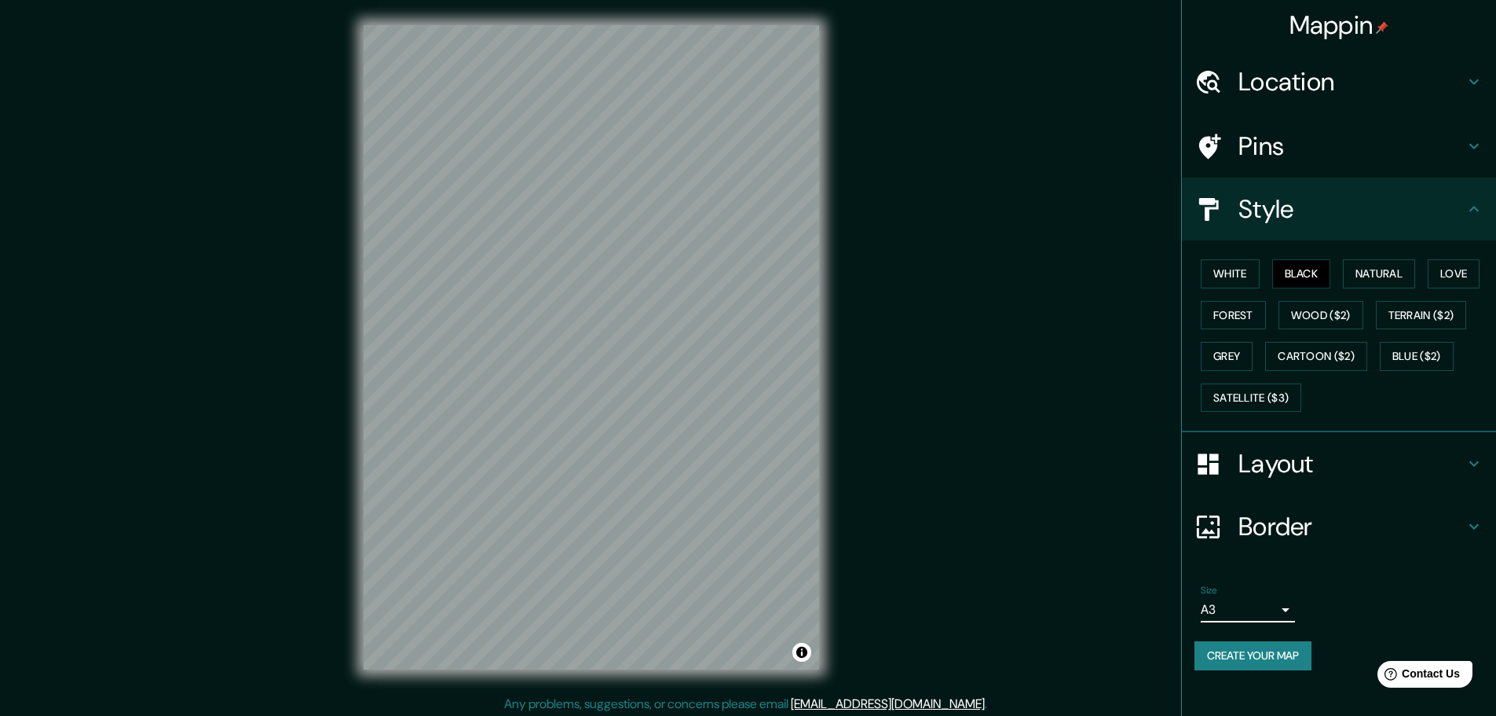
click at [1273, 662] on button "Create your map" at bounding box center [1253, 655] width 117 height 29
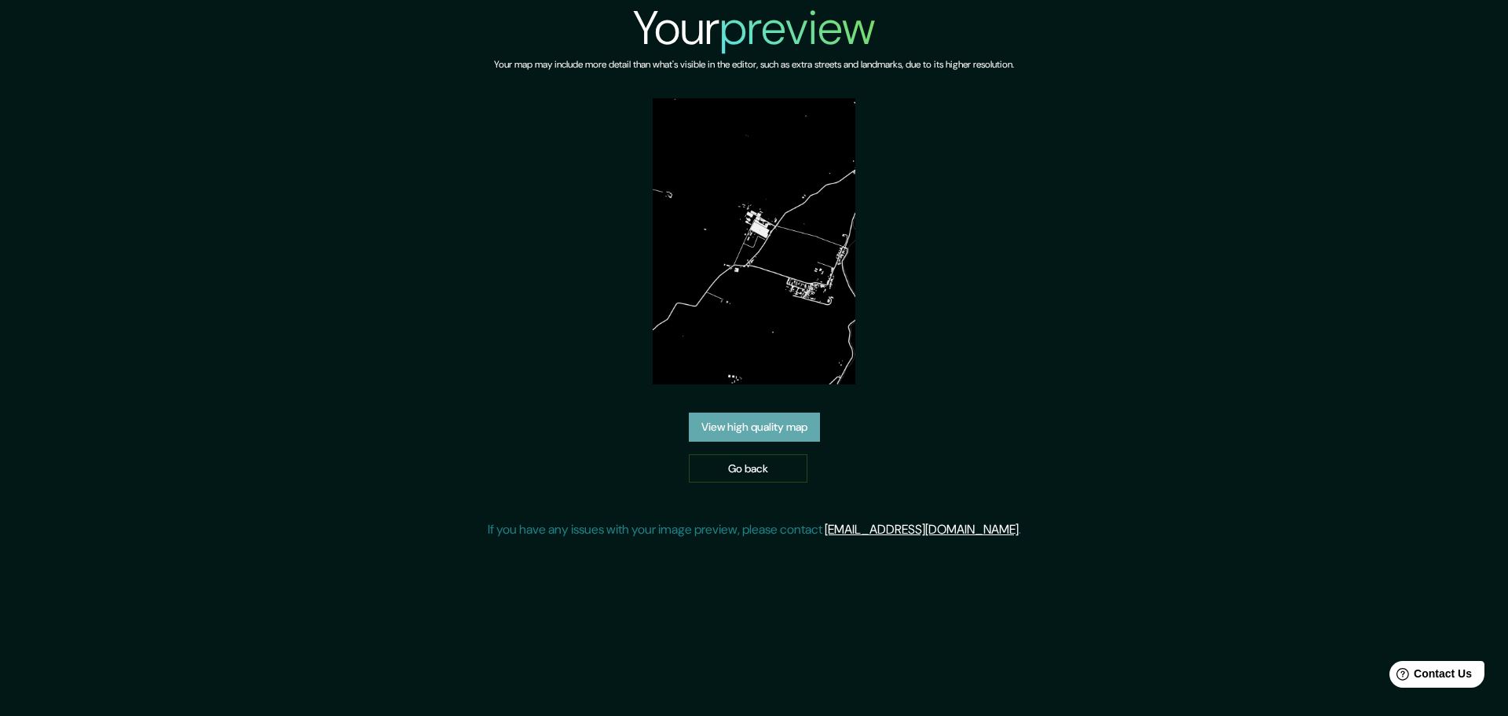
click at [750, 426] on link "View high quality map" at bounding box center [754, 426] width 131 height 29
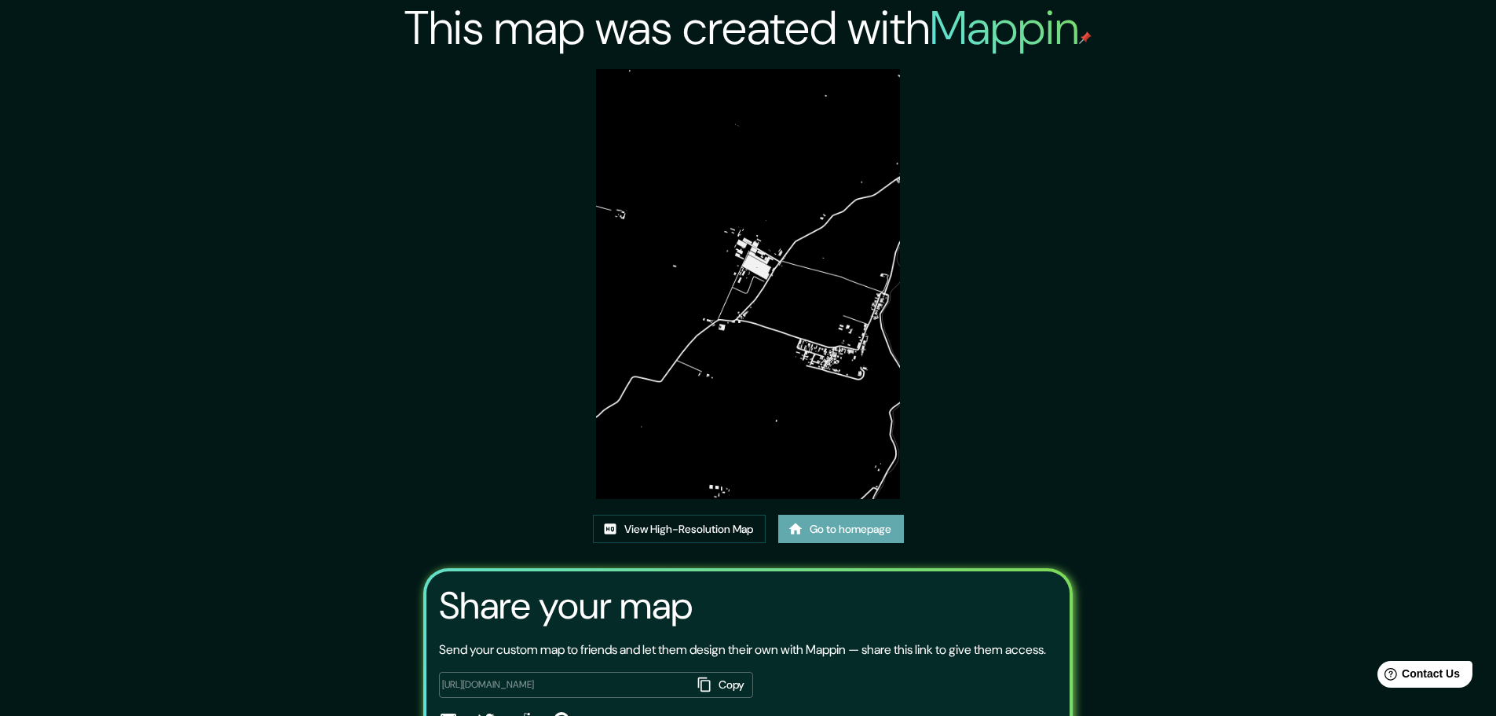
click at [825, 525] on link "Go to homepage" at bounding box center [841, 528] width 126 height 29
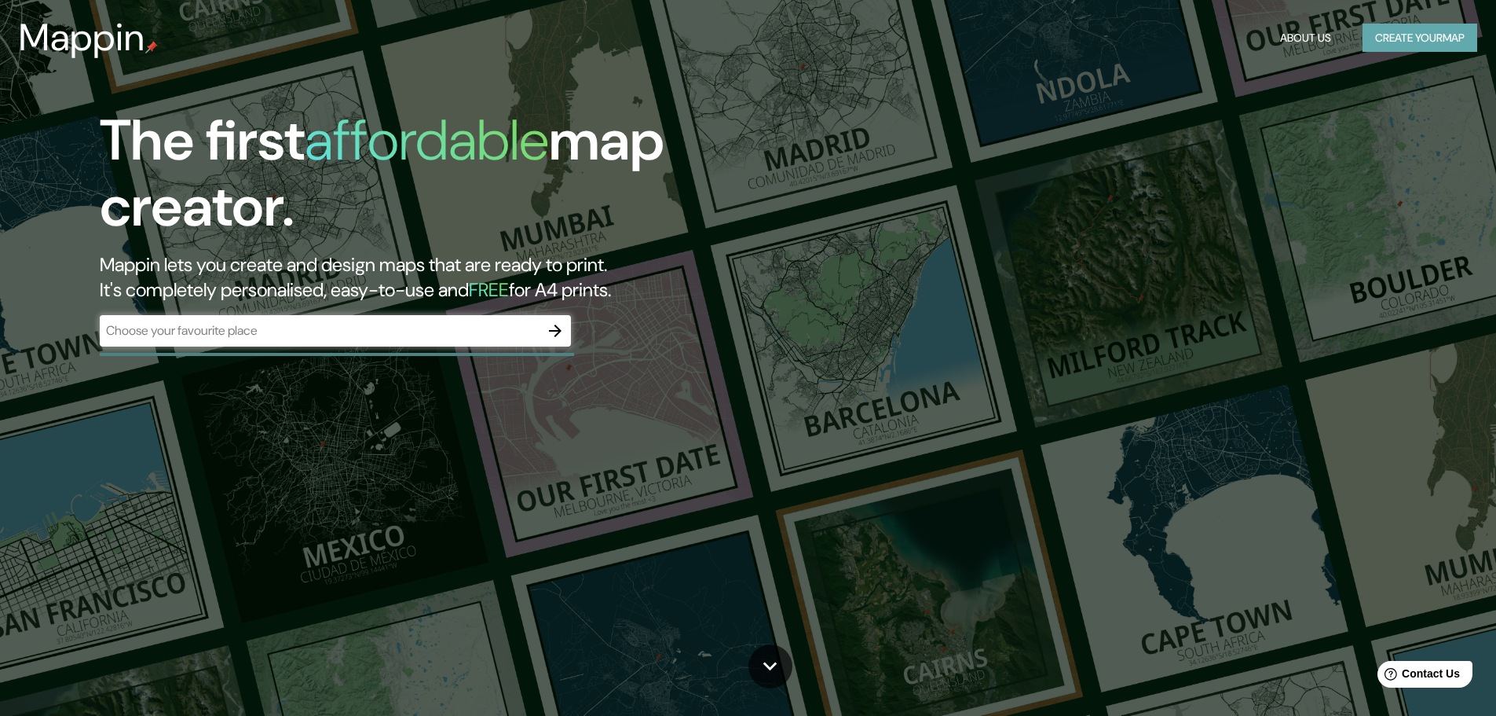
click at [1413, 35] on button "Create your map" at bounding box center [1420, 38] width 115 height 29
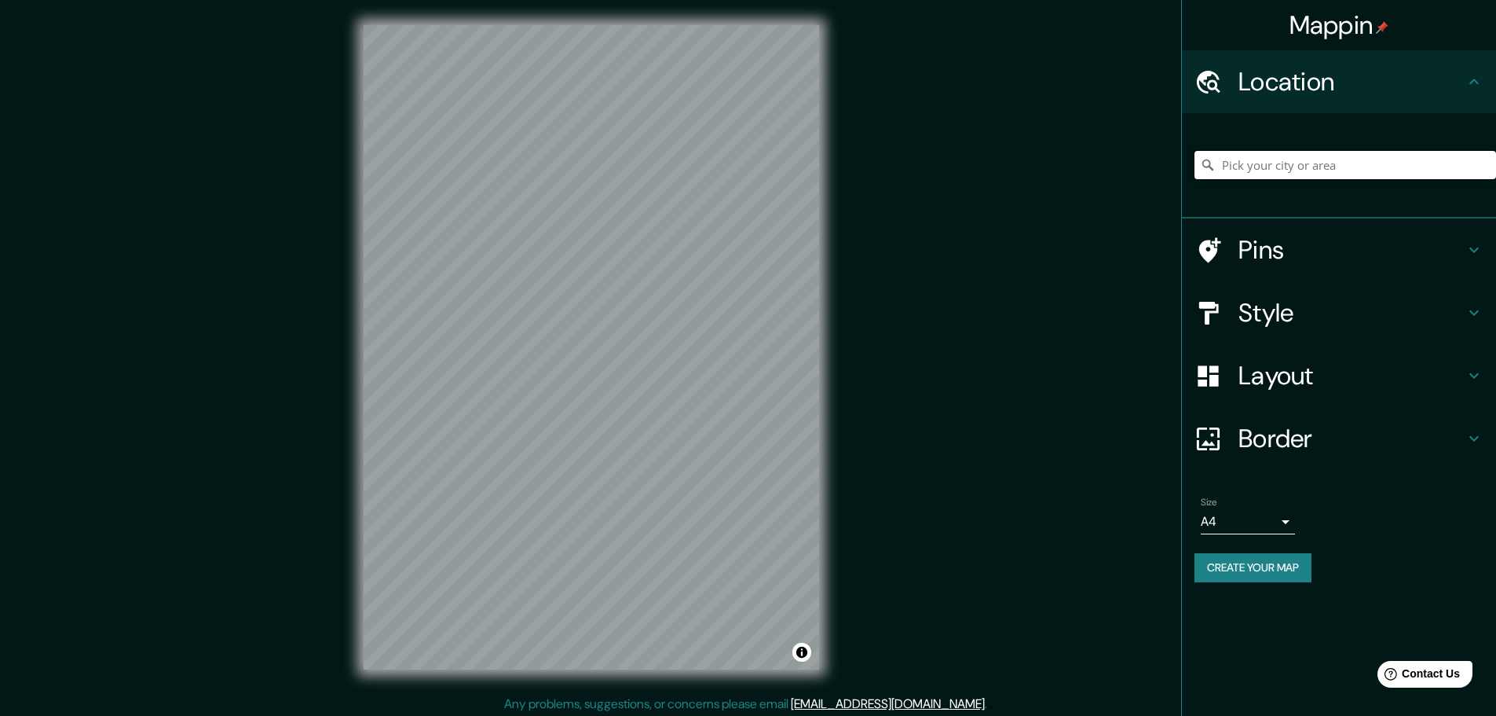
click at [1306, 167] on input "Pick your city or area" at bounding box center [1346, 165] width 302 height 28
click at [1301, 165] on input "Icaraí, 24230, Niterói, Río de Janeiro, Brasil" at bounding box center [1346, 165] width 302 height 28
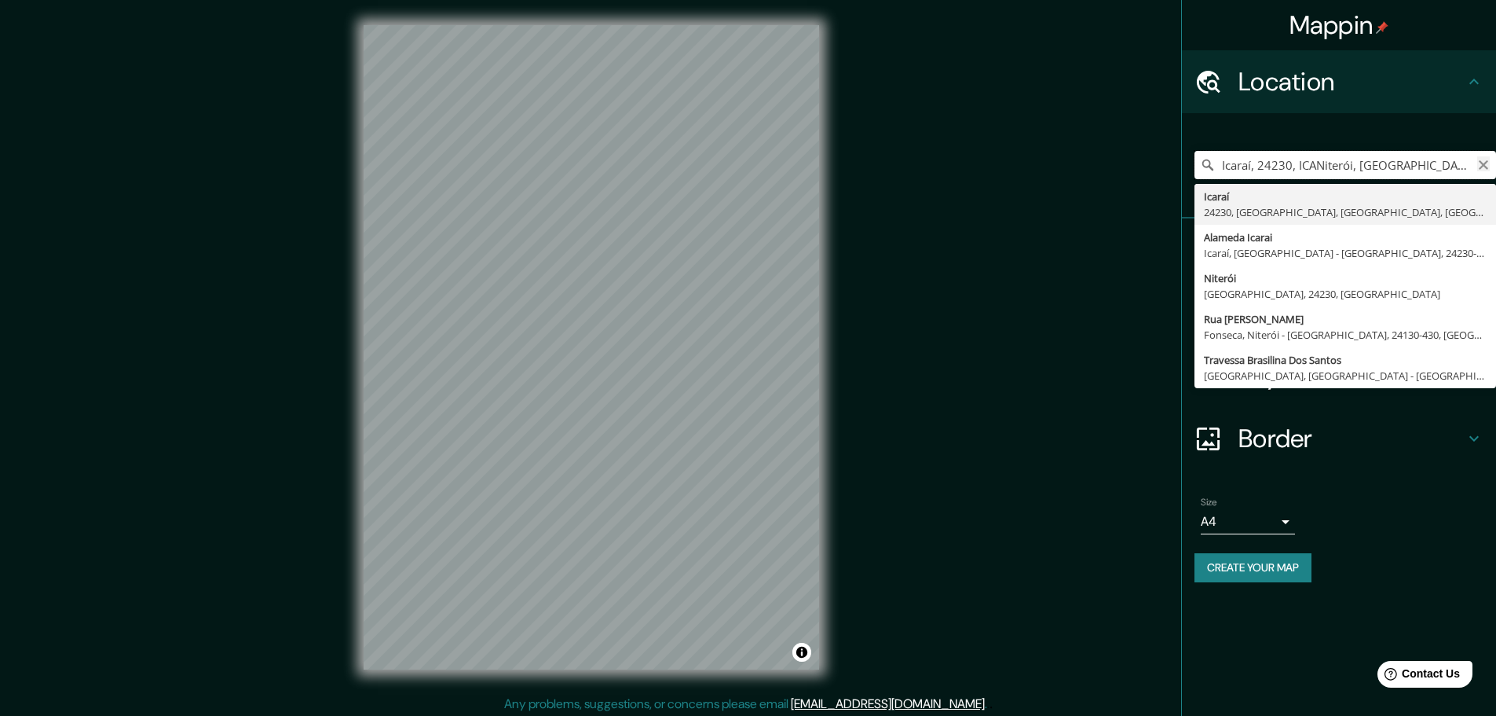
type input "Icaraí, 24230, ICANiterói, Río de Janeiro, Brasil"
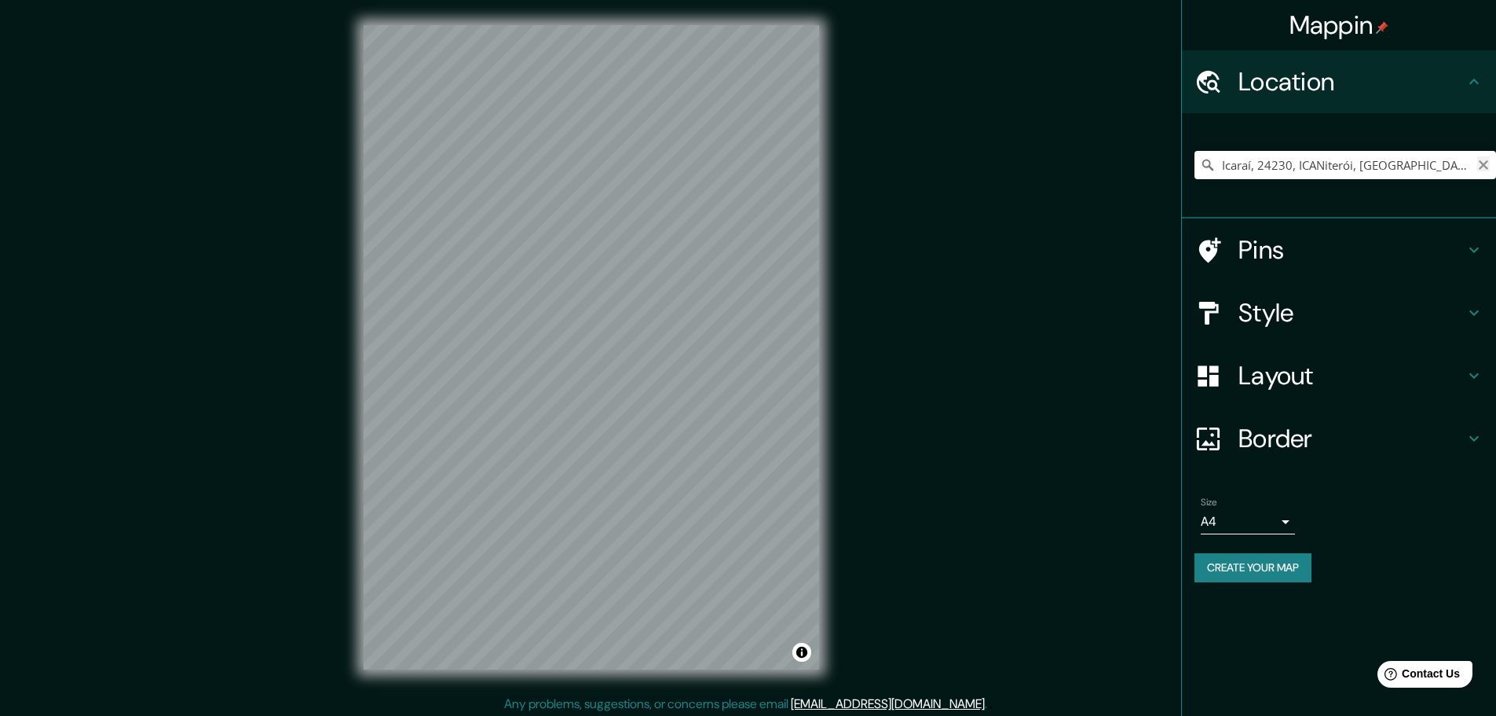
click at [1481, 170] on icon "Clear" at bounding box center [1483, 165] width 13 height 13
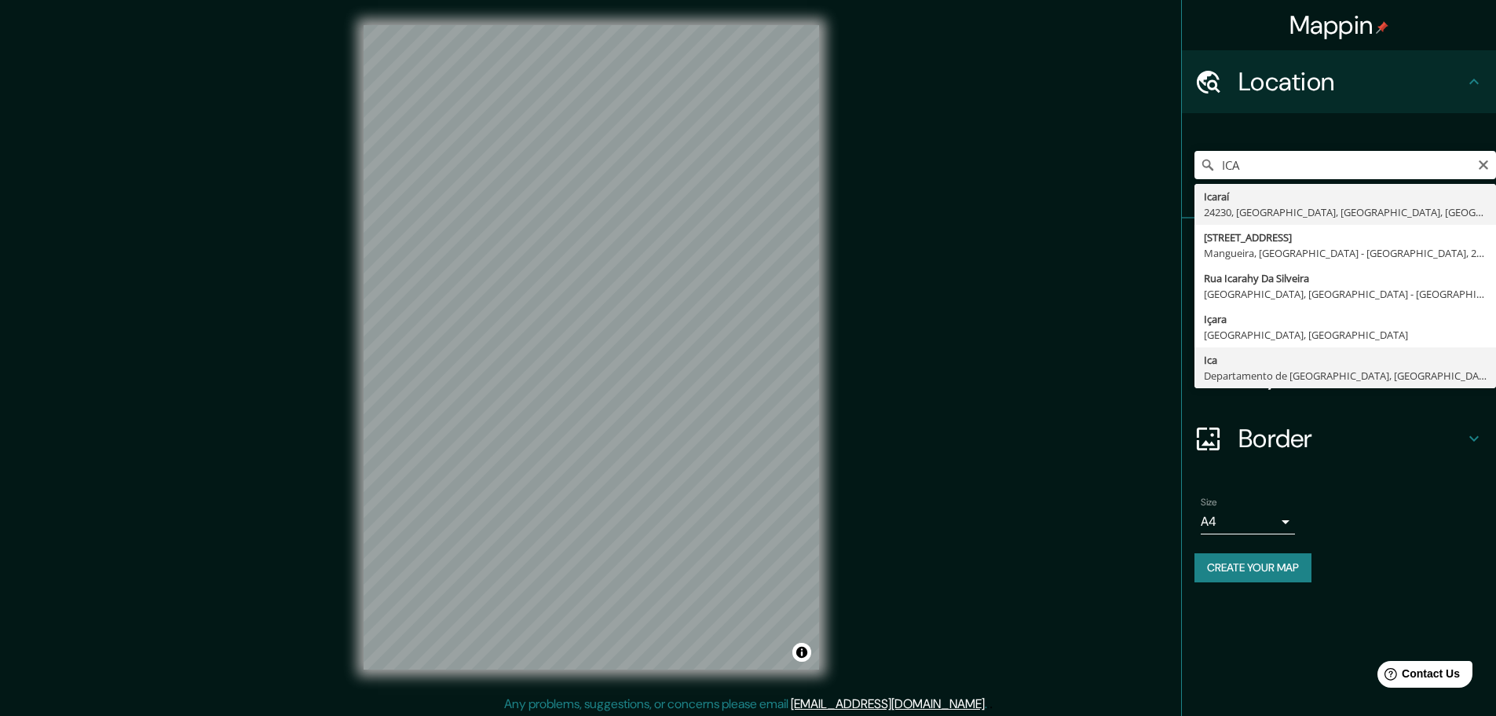
type input "Ica, Departamento de Ica, Perú"
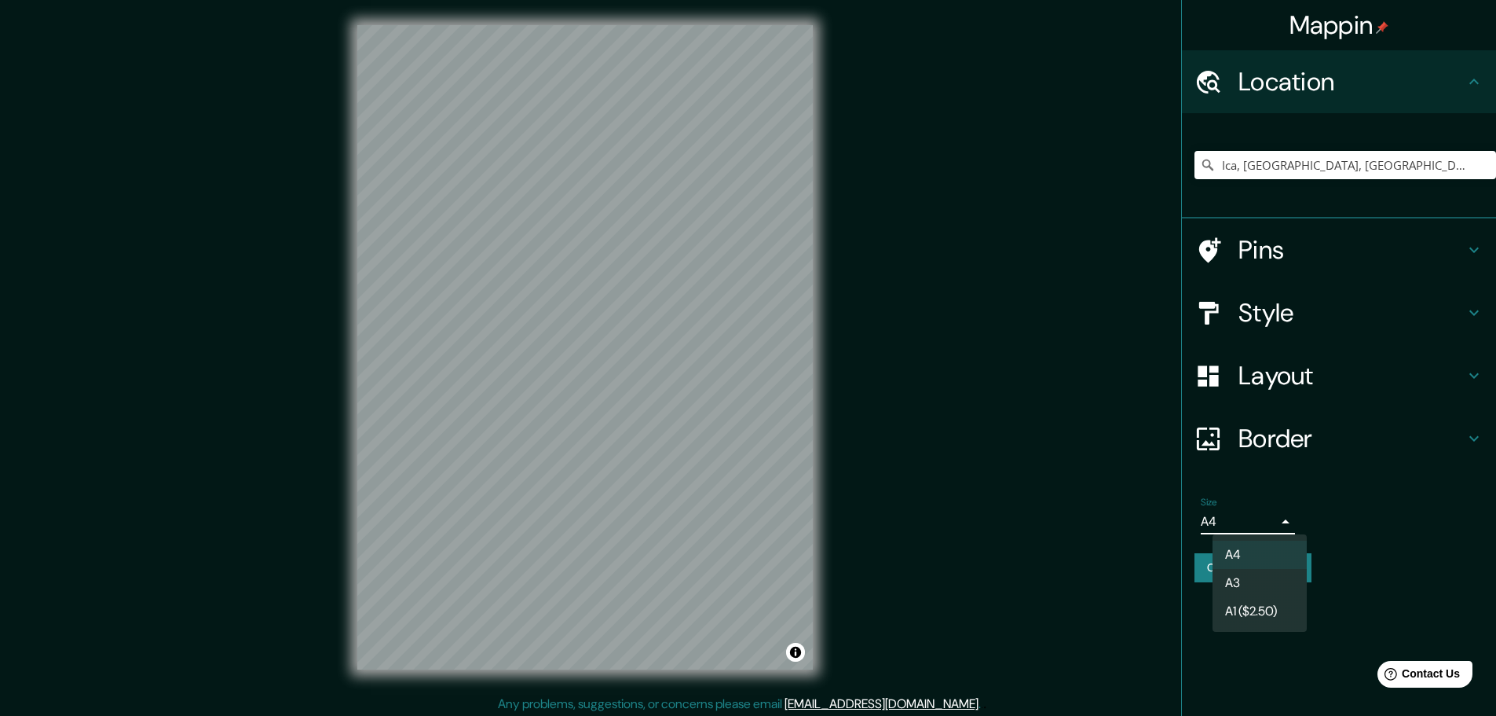
click at [1288, 523] on body "Mappin Location Ica, Departamento de Ica, Perú Pins Style Layout Border Choose …" at bounding box center [748, 358] width 1496 height 716
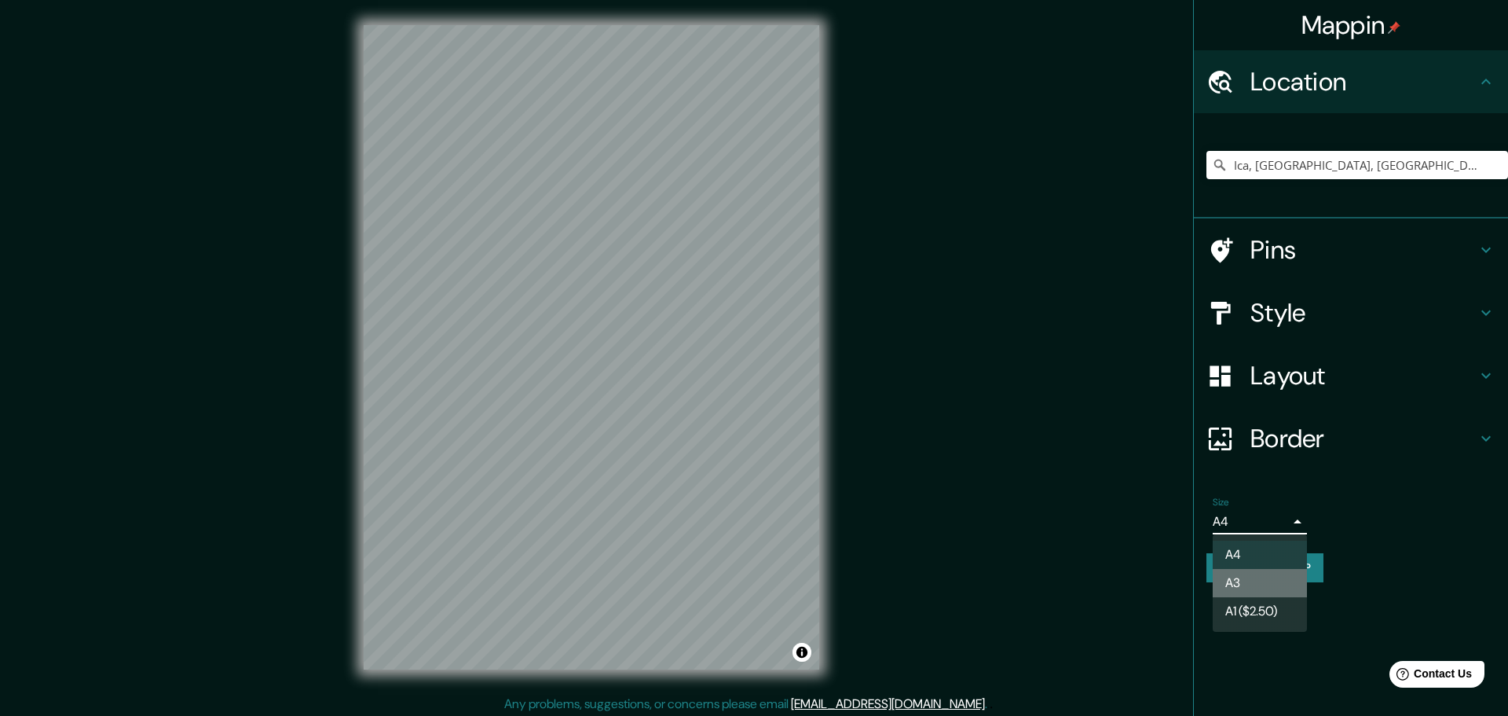
click at [1257, 577] on li "A3" at bounding box center [1260, 583] width 94 height 28
type input "a4"
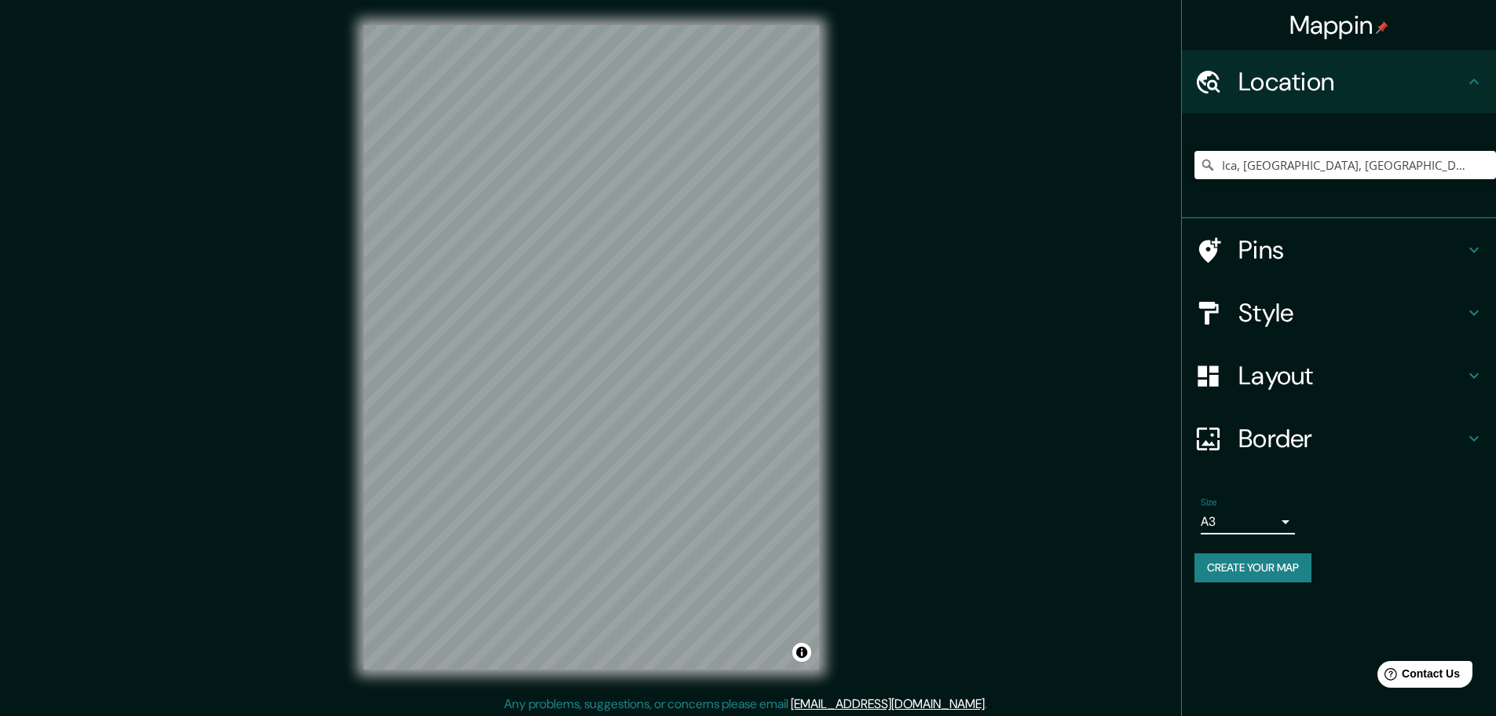
click at [1268, 301] on h4 "Style" at bounding box center [1352, 312] width 226 height 31
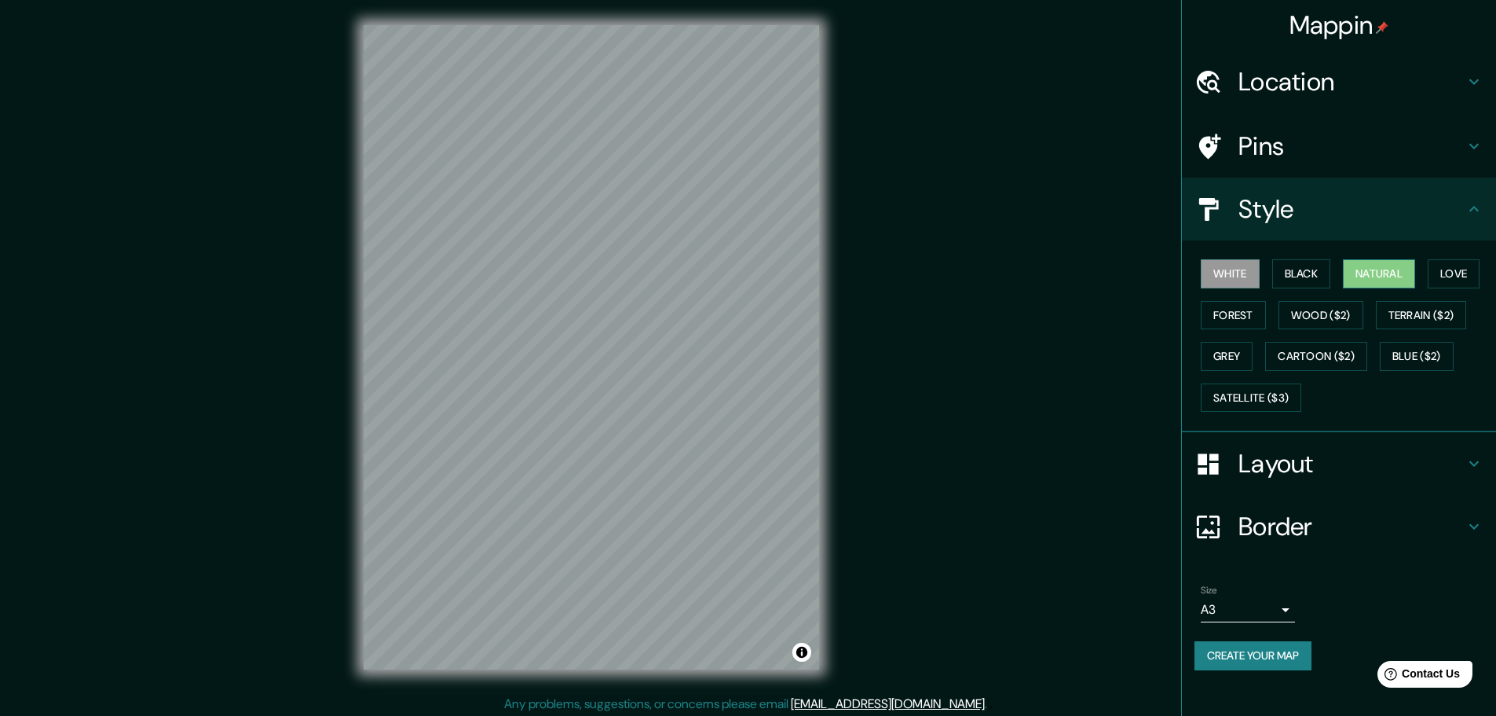
click at [1367, 276] on button "Natural" at bounding box center [1379, 273] width 72 height 29
click at [1307, 367] on button "Cartoon ($2)" at bounding box center [1316, 356] width 102 height 29
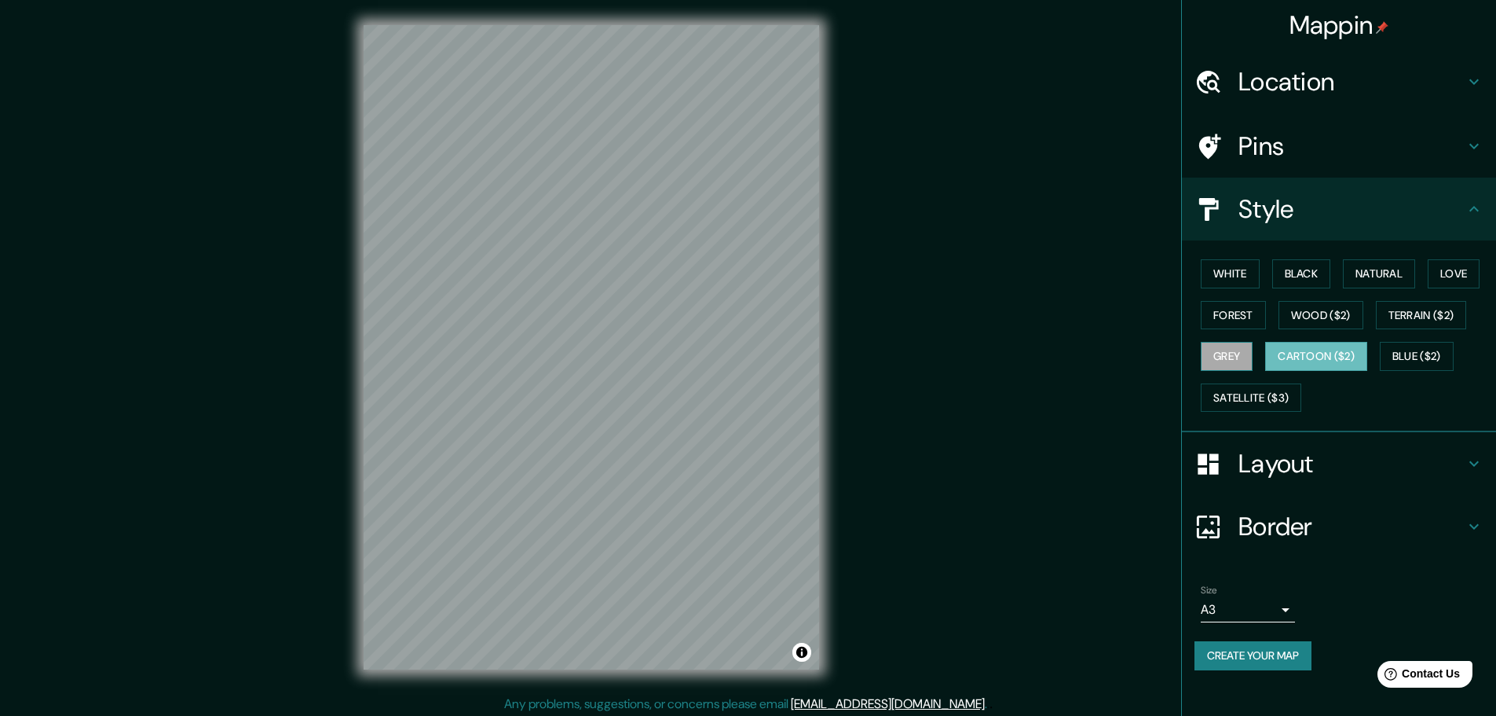
click at [1234, 361] on button "Grey" at bounding box center [1227, 356] width 52 height 29
click at [1256, 401] on button "Satellite ($3)" at bounding box center [1251, 397] width 101 height 29
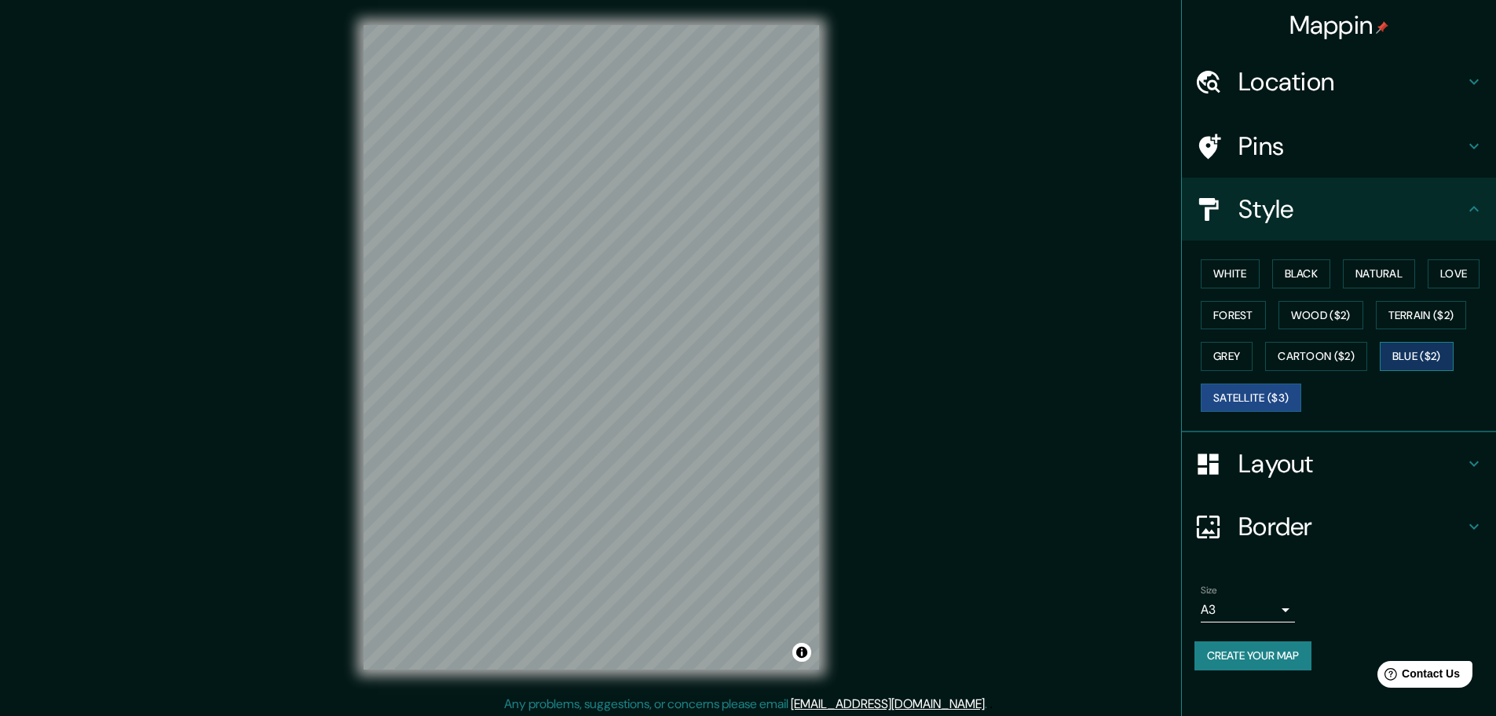
click at [1425, 352] on button "Blue ($2)" at bounding box center [1417, 356] width 74 height 29
click at [1442, 319] on button "Terrain ($2)" at bounding box center [1421, 315] width 91 height 29
click at [1320, 273] on button "Black" at bounding box center [1301, 273] width 59 height 29
click at [1270, 646] on button "Create your map" at bounding box center [1253, 655] width 117 height 29
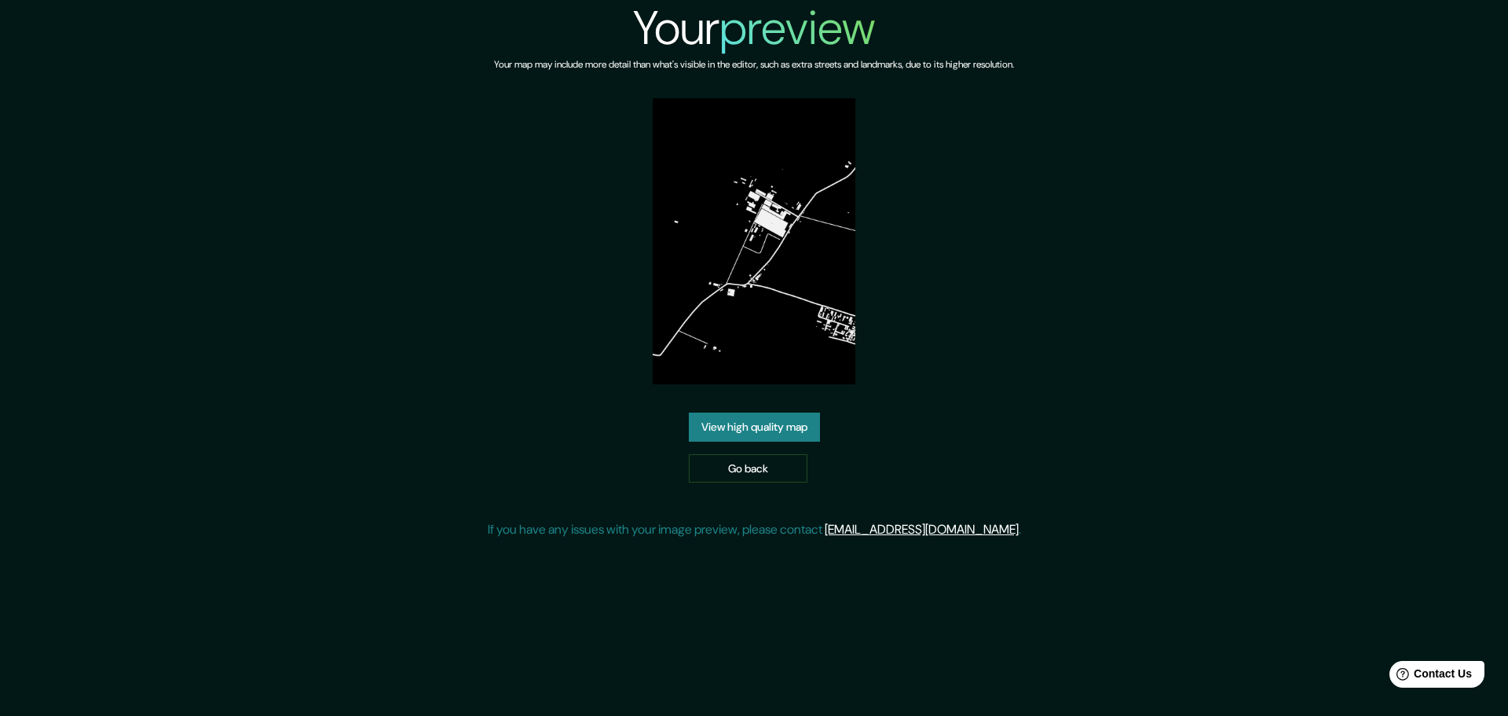
click at [773, 418] on link "View high quality map" at bounding box center [754, 426] width 131 height 29
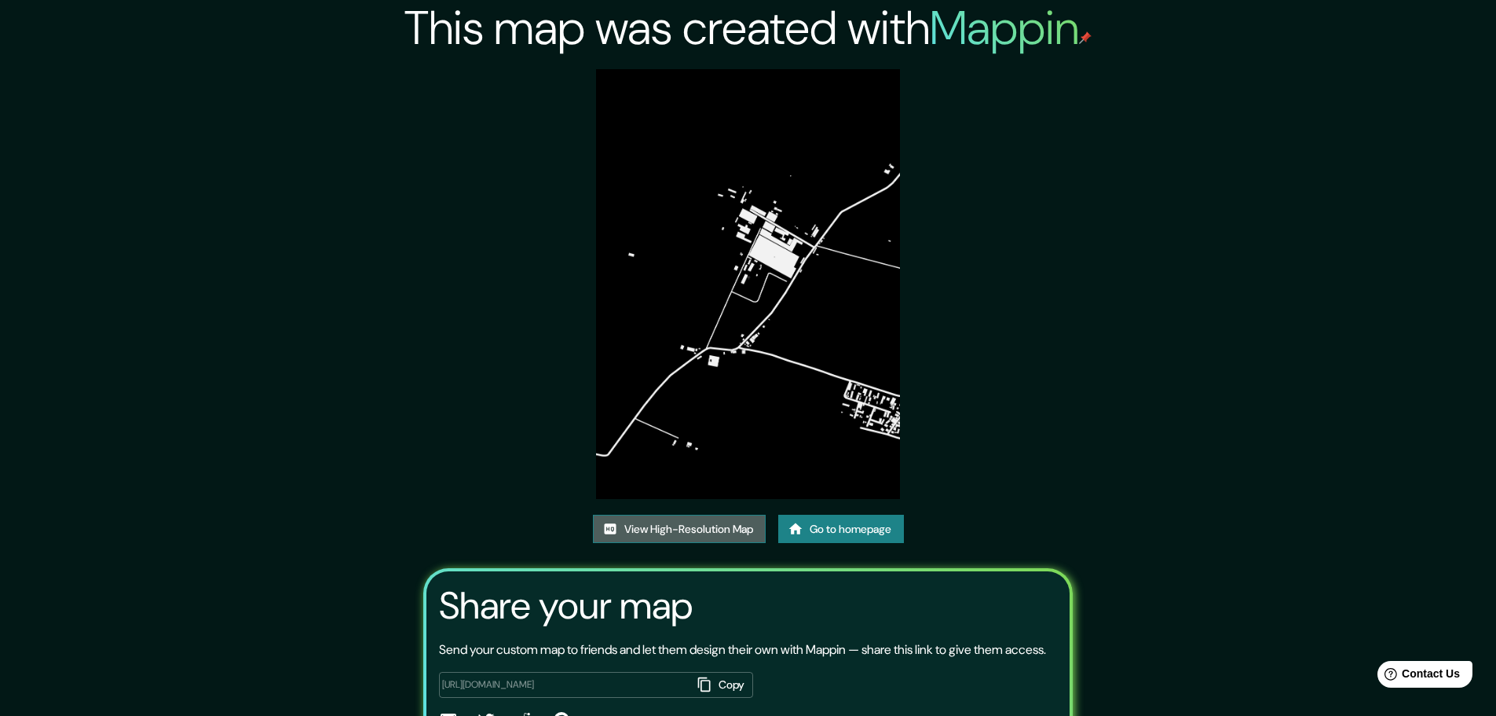
click at [673, 521] on link "View High-Resolution Map" at bounding box center [679, 528] width 173 height 29
click at [850, 525] on link "Go to homepage" at bounding box center [841, 528] width 126 height 29
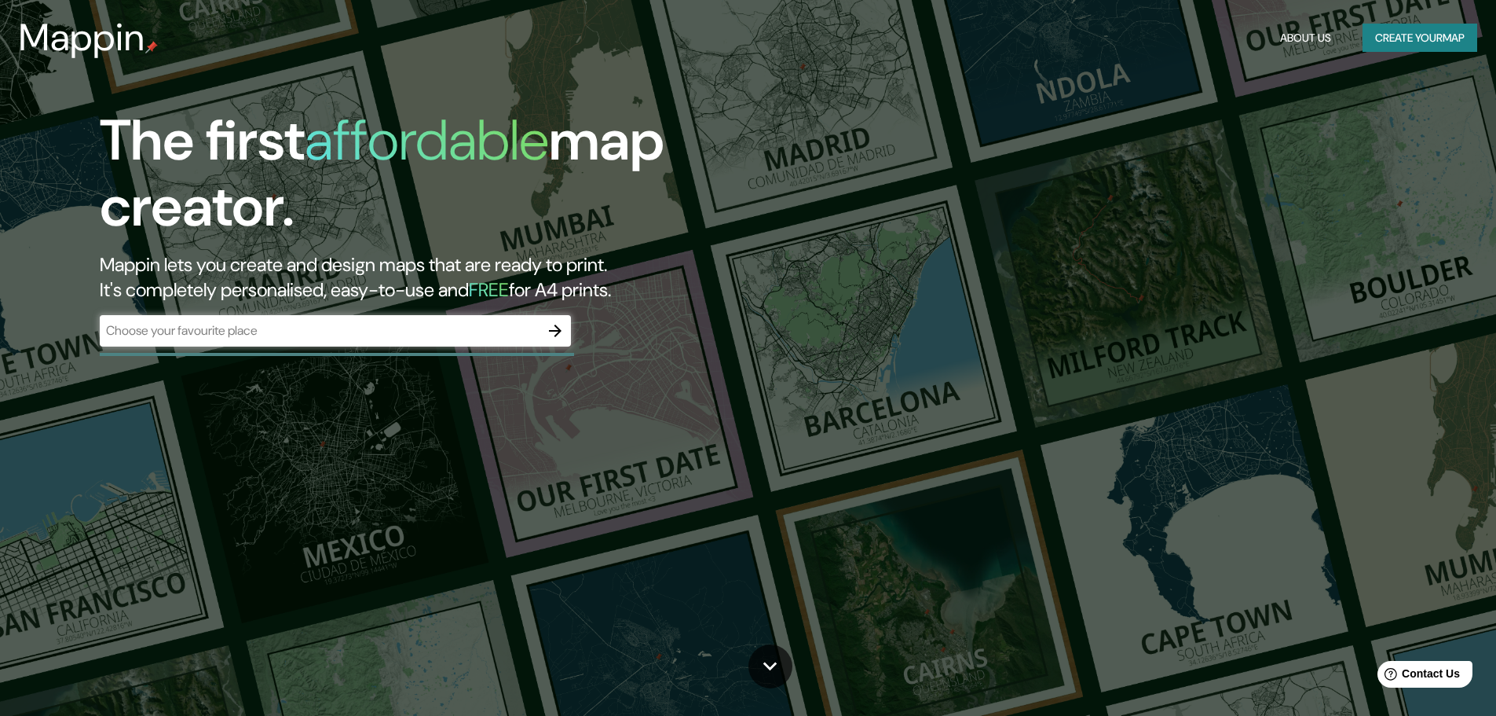
click at [1369, 46] on button "Create your map" at bounding box center [1420, 38] width 115 height 29
